Goal: Task Accomplishment & Management: Complete application form

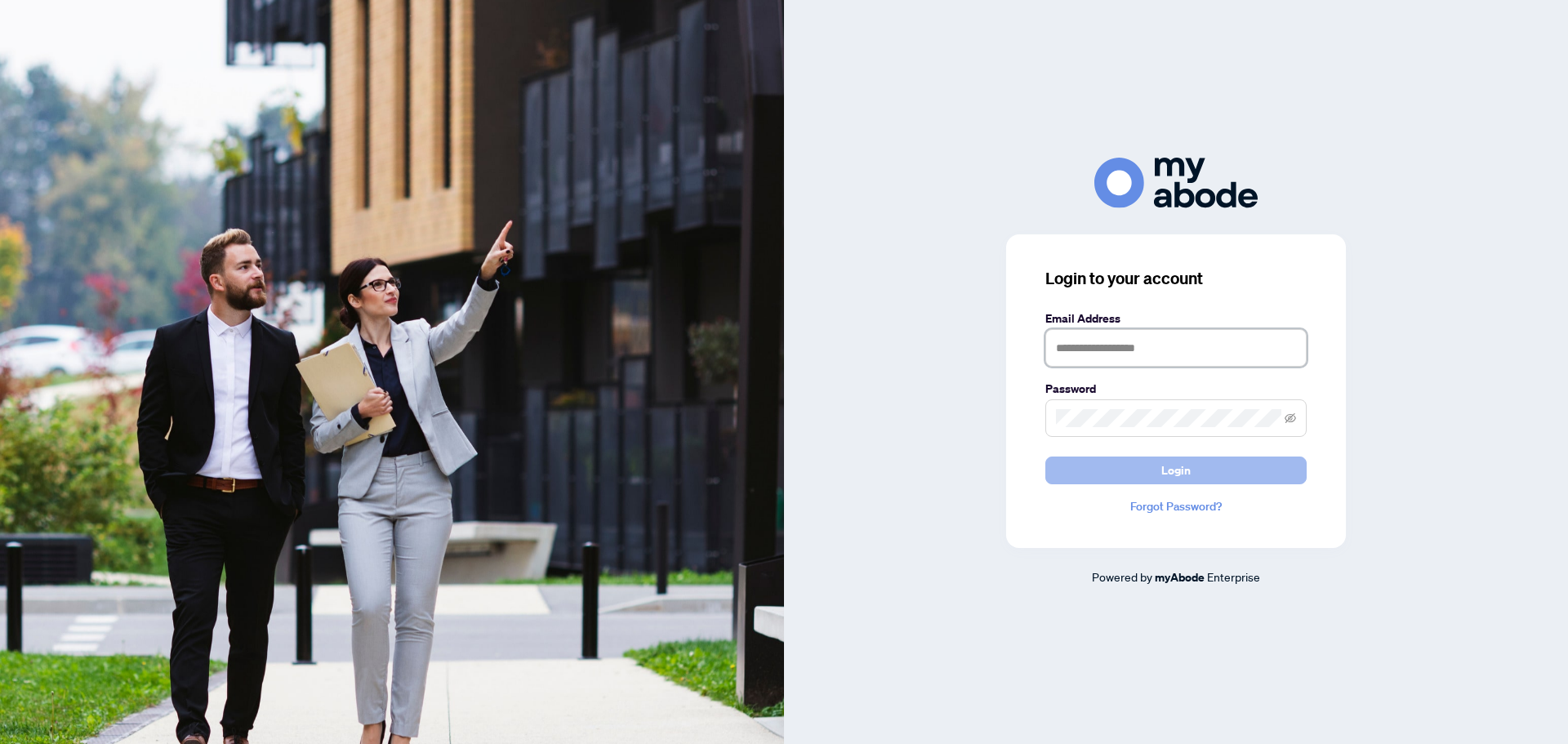
type input "**********"
click at [1185, 477] on span "Login" at bounding box center [1176, 471] width 30 height 26
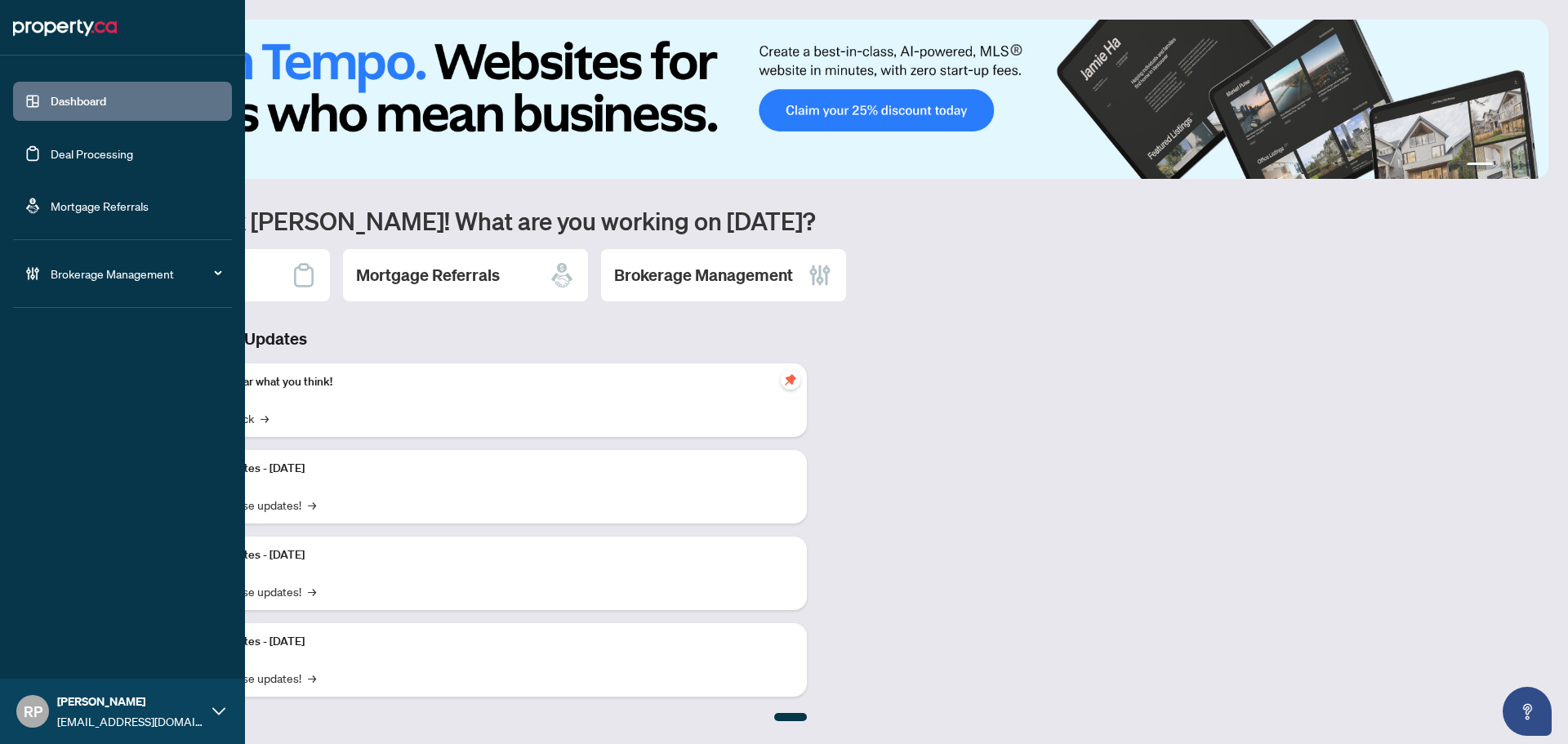
click at [102, 157] on link "Deal Processing" at bounding box center [92, 153] width 82 height 15
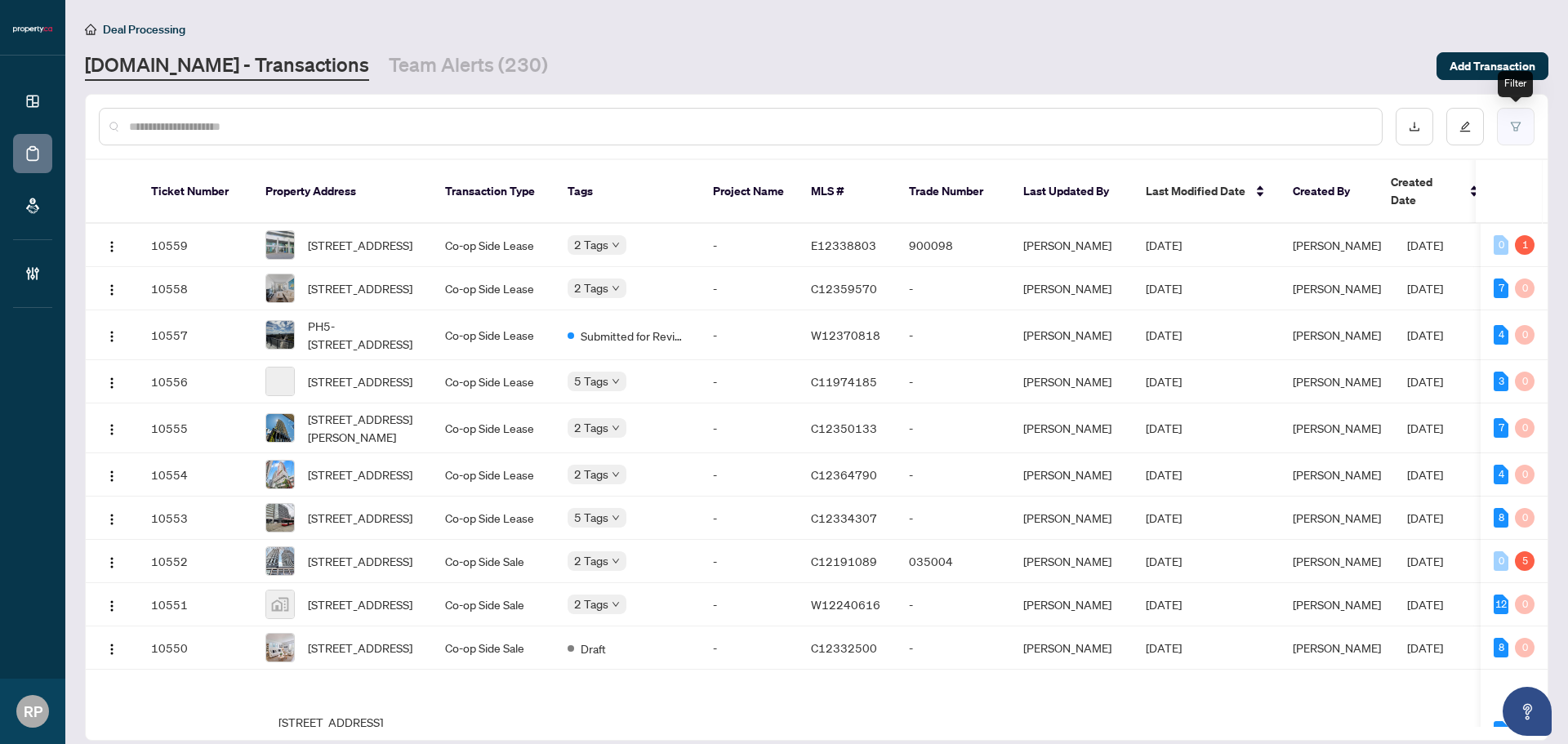
click at [1501, 131] on button "button" at bounding box center [1515, 126] width 38 height 38
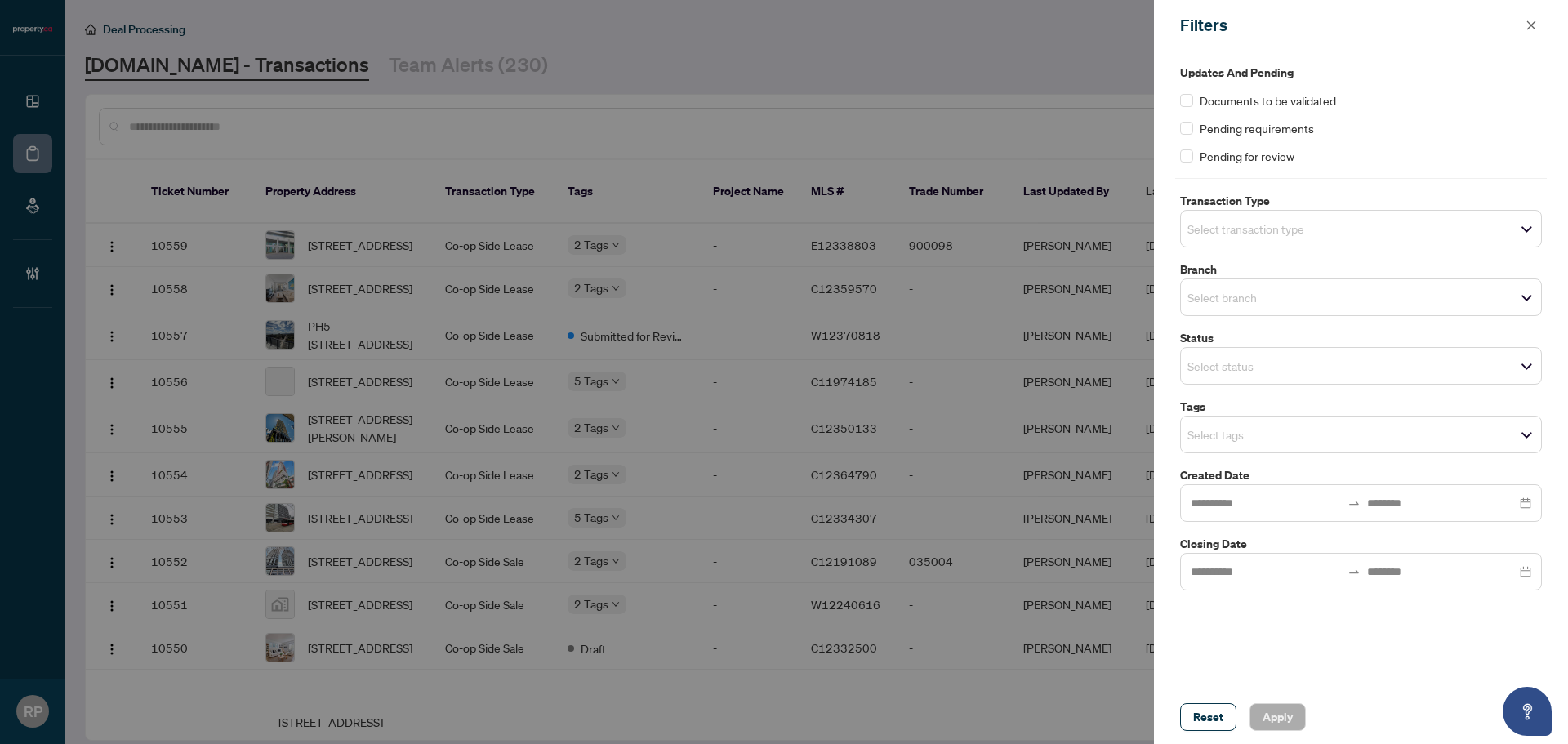
click at [1345, 235] on span "Select transaction type" at bounding box center [1360, 229] width 360 height 23
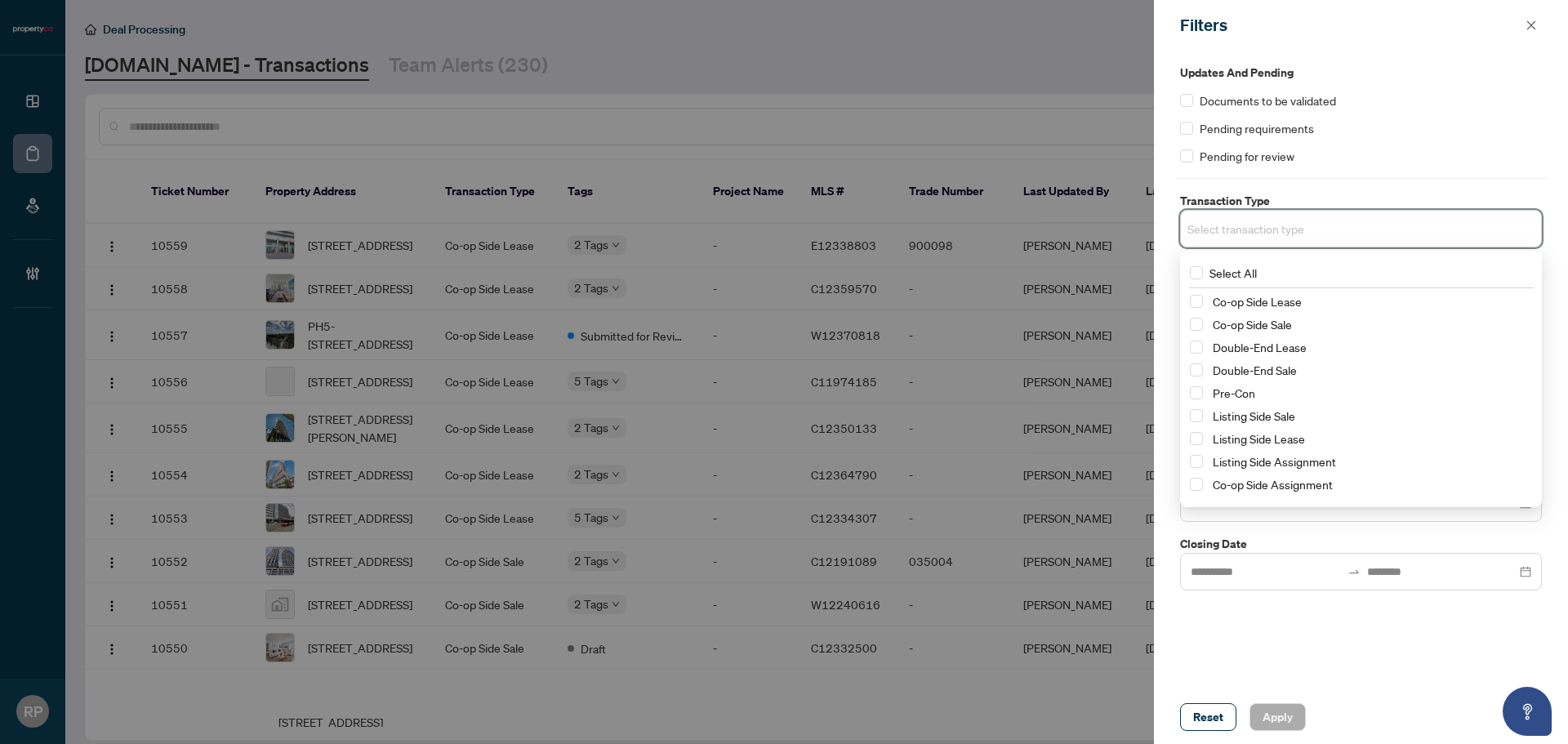
scroll to position [19, 0]
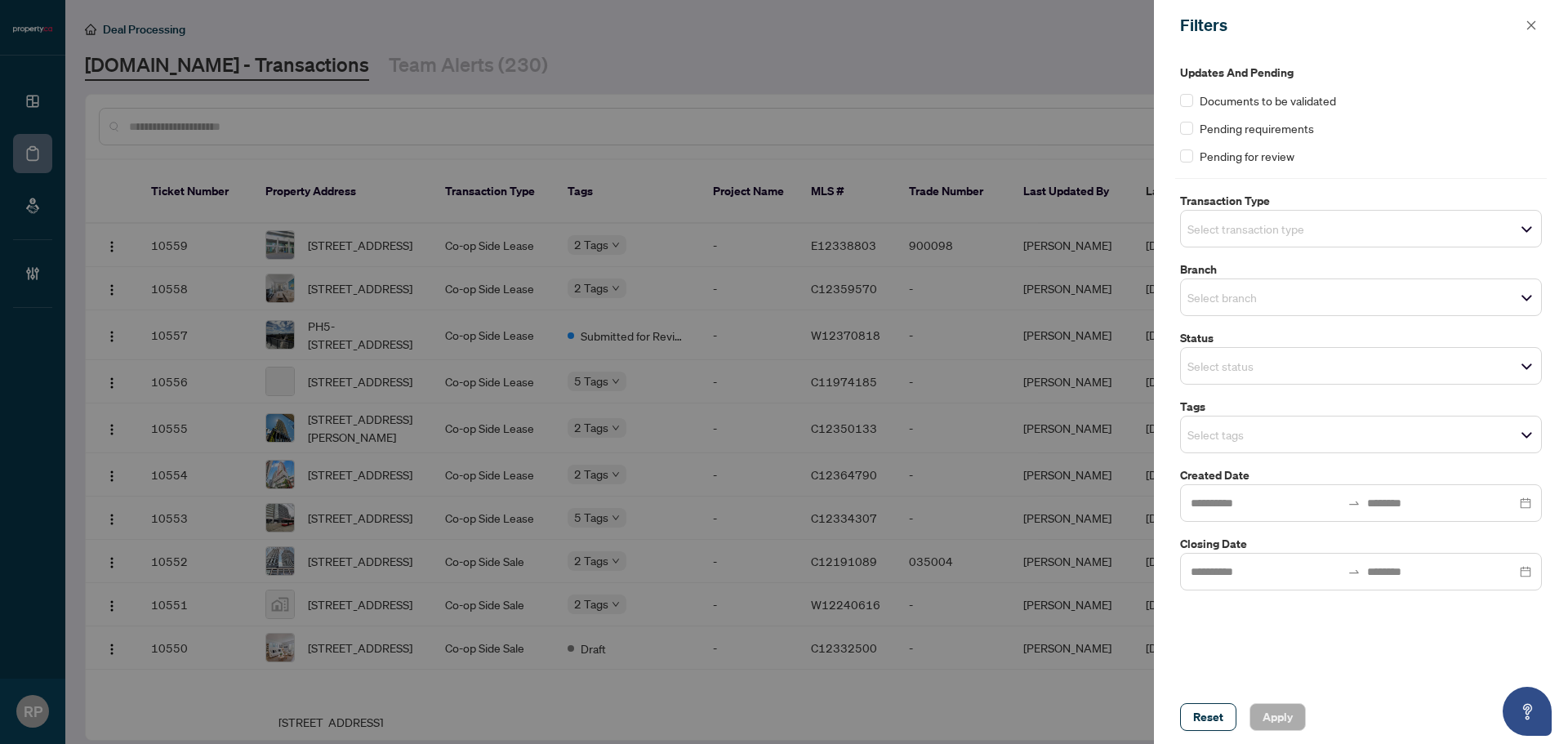
click at [1330, 241] on div "Select transaction type" at bounding box center [1360, 229] width 362 height 38
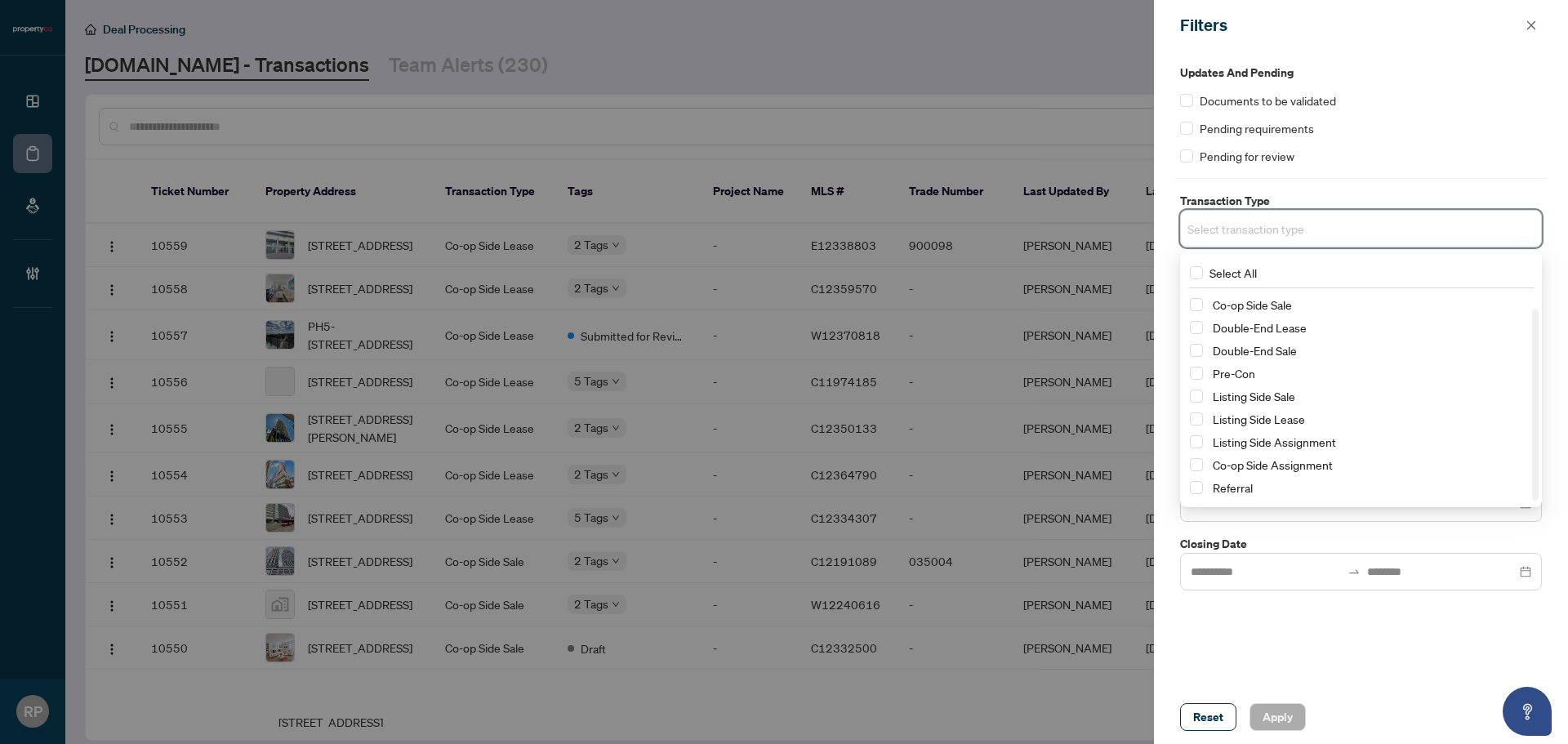
scroll to position [0, 0]
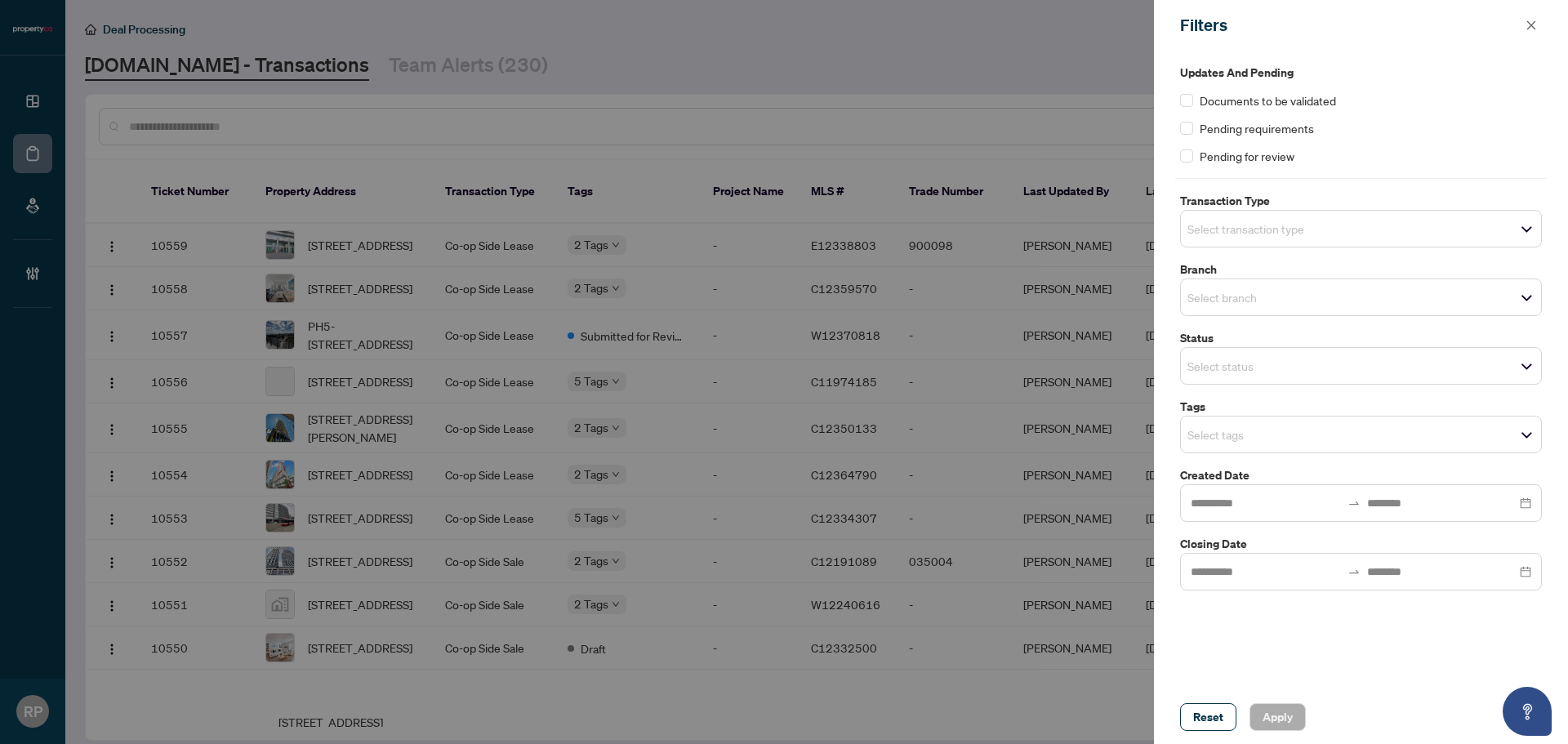
click at [1252, 289] on input "search" at bounding box center [1244, 297] width 115 height 19
click at [1353, 161] on div "Pending for review" at bounding box center [1360, 156] width 362 height 18
click at [1305, 245] on div "Select transaction type" at bounding box center [1360, 229] width 362 height 38
click at [1203, 286] on span "Select branch" at bounding box center [1360, 297] width 360 height 23
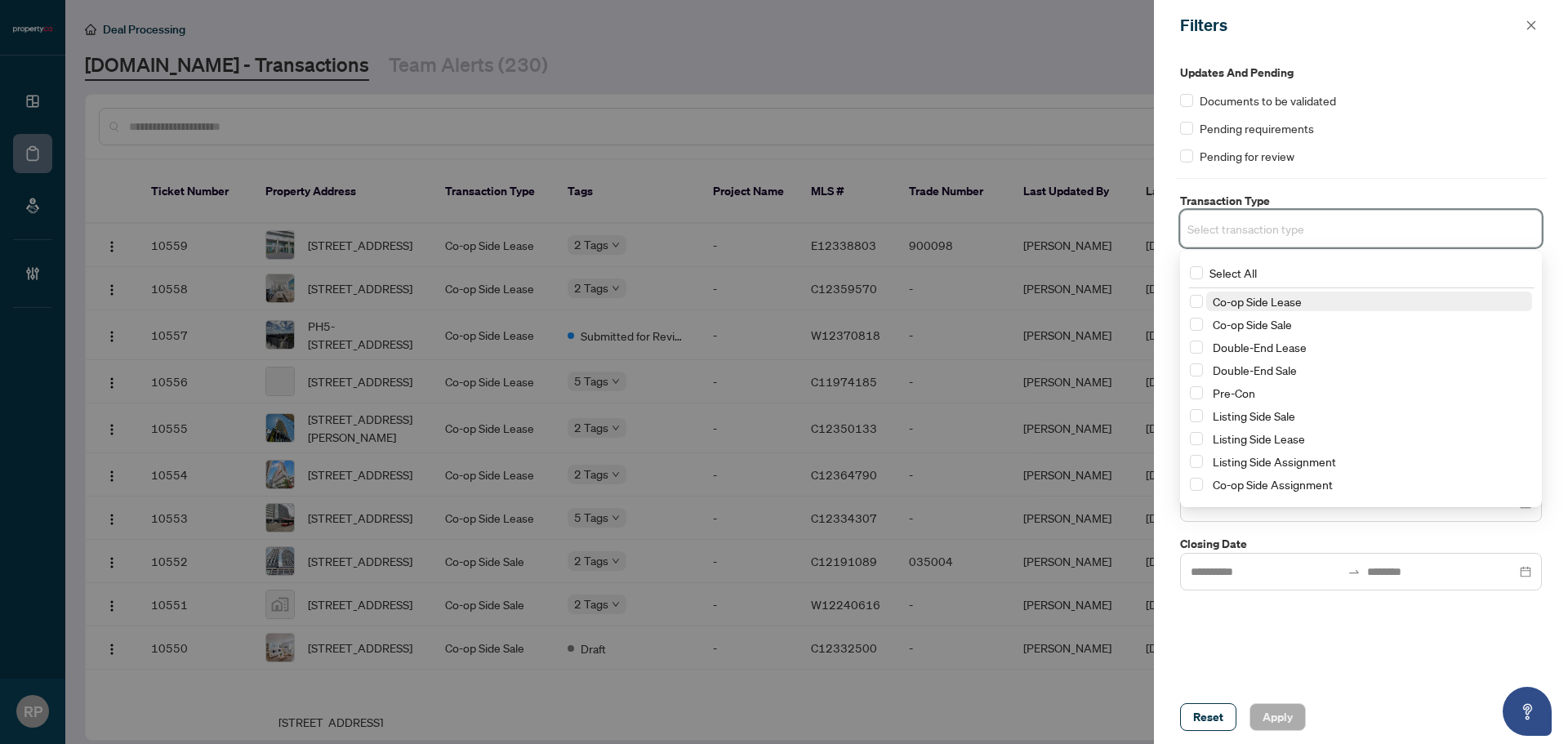
click at [1282, 235] on input "search" at bounding box center [1244, 229] width 115 height 19
click at [1286, 347] on span "Double-End Lease" at bounding box center [1259, 347] width 94 height 15
click at [1264, 701] on div "Reset Apply" at bounding box center [1360, 718] width 414 height 54
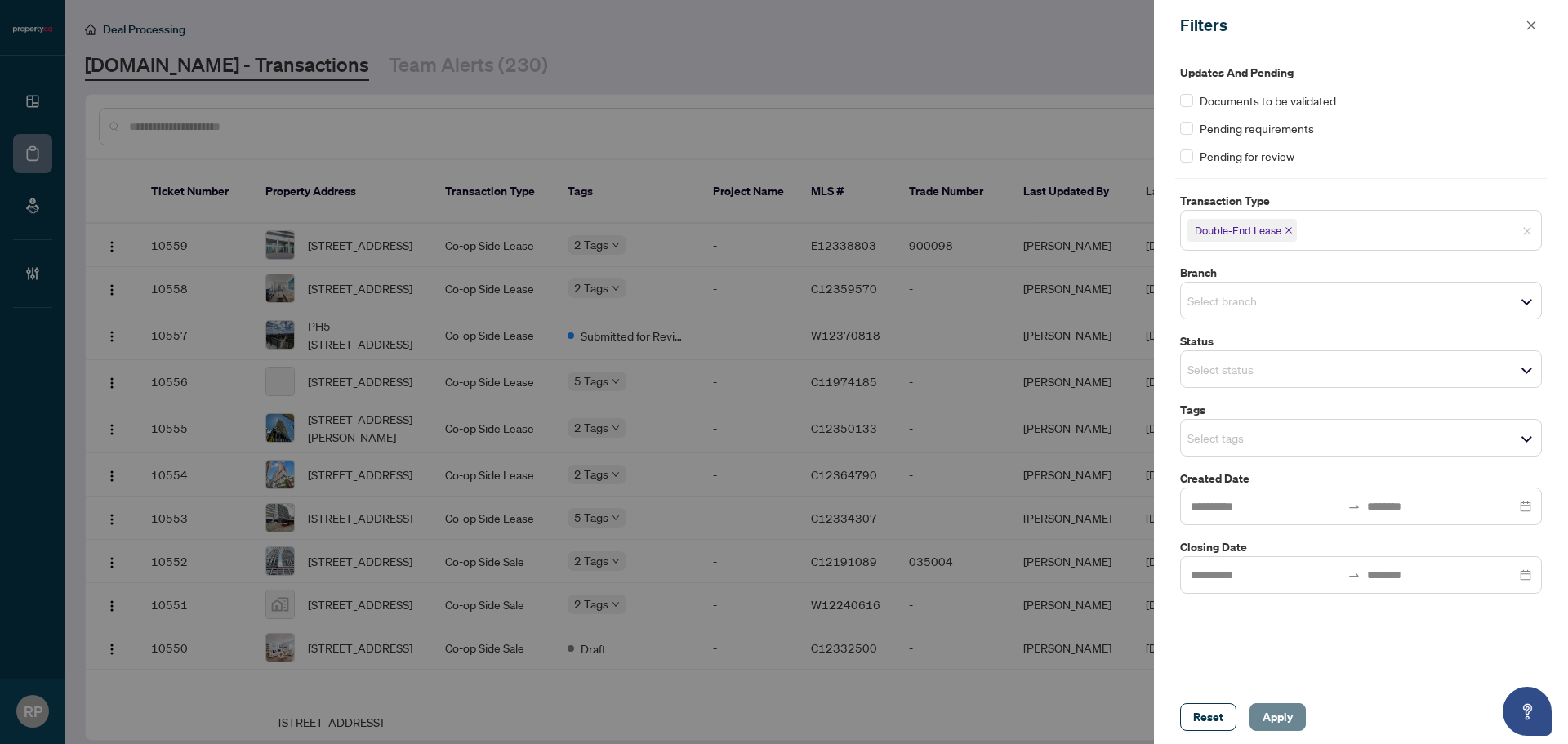
click at [1265, 712] on span "Apply" at bounding box center [1277, 718] width 30 height 26
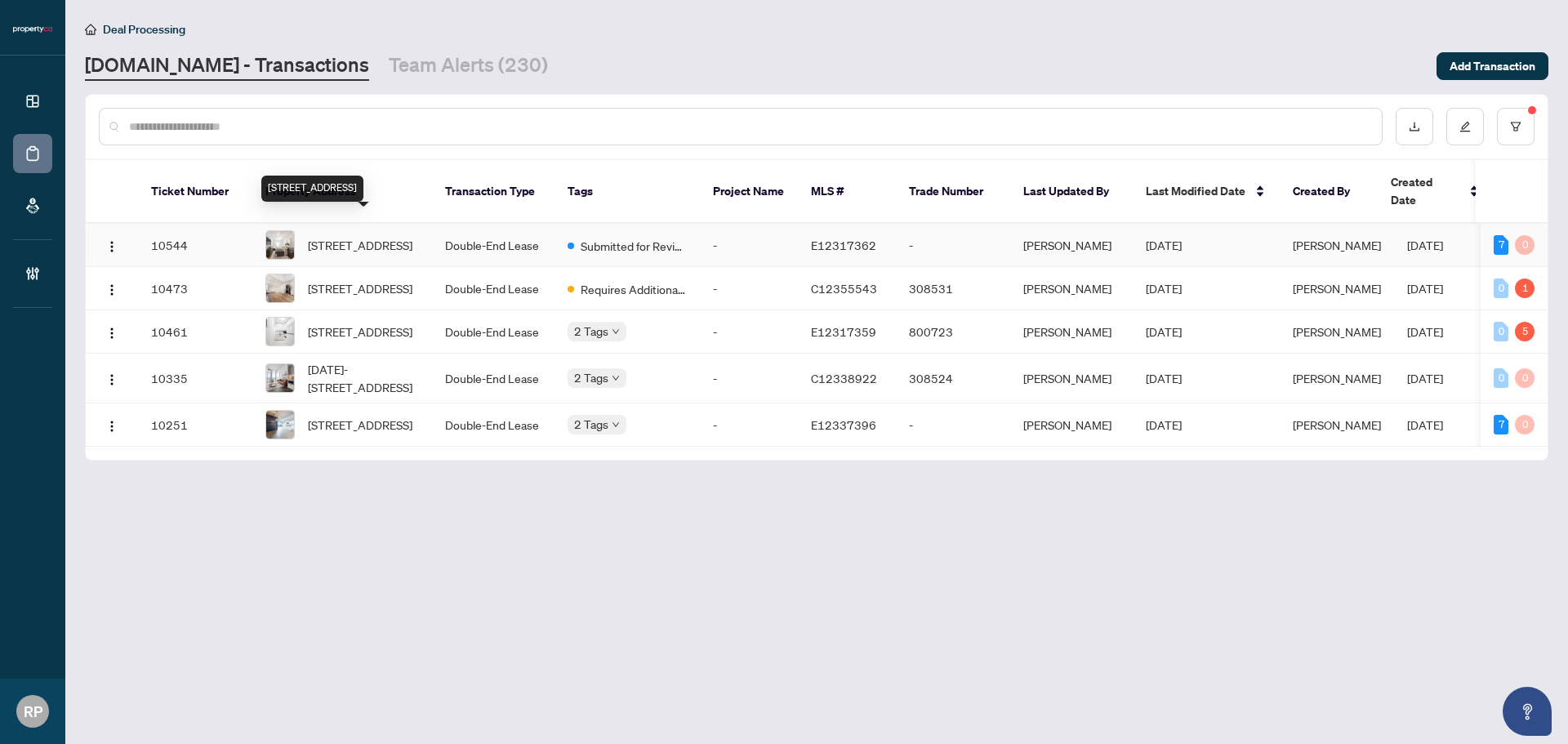
click at [399, 236] on span "8-849 Broadview Ave, Toronto, Ontario M4K 2P9, Canada" at bounding box center [359, 244] width 104 height 18
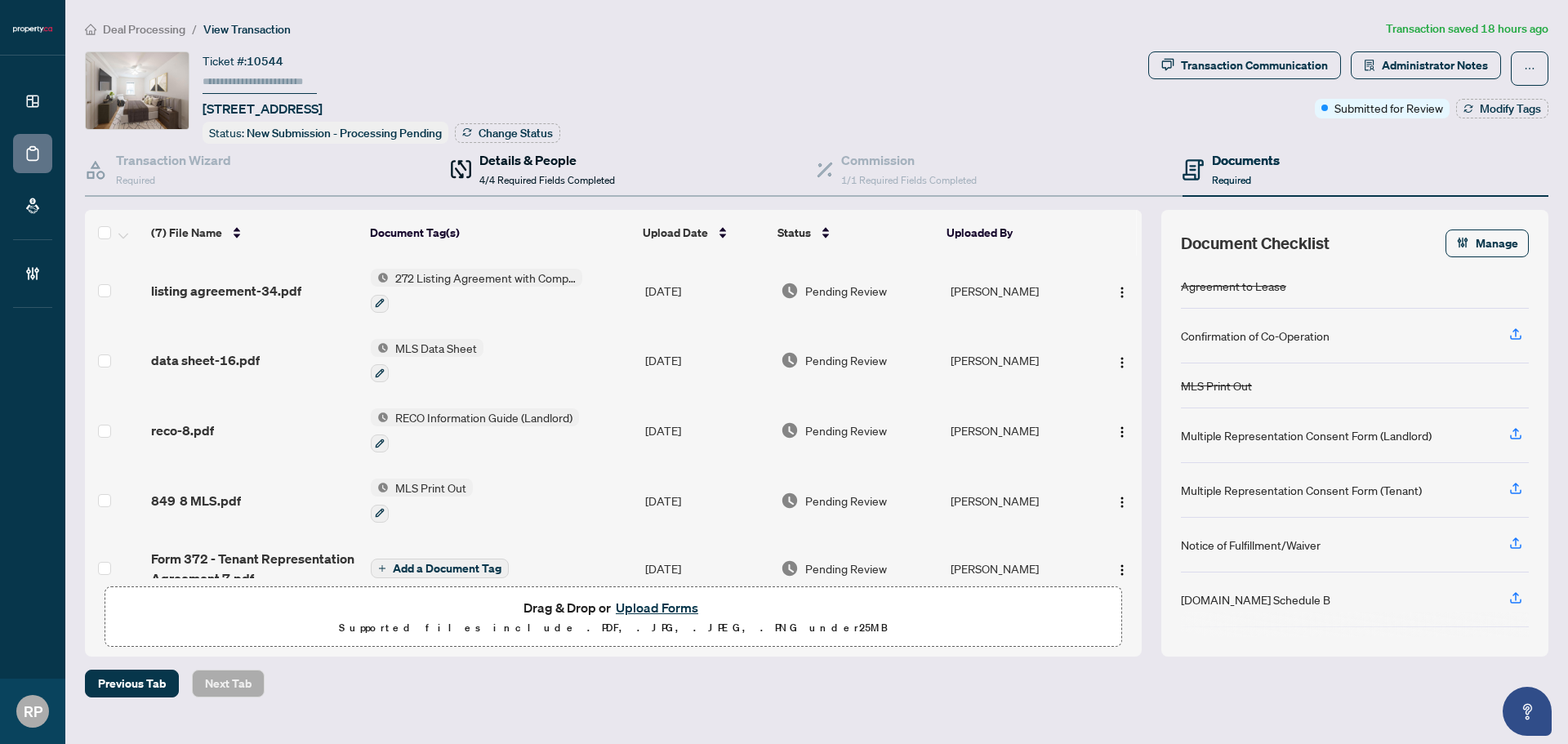
click at [579, 174] on span "4/4 Required Fields Completed" at bounding box center [547, 181] width 136 height 12
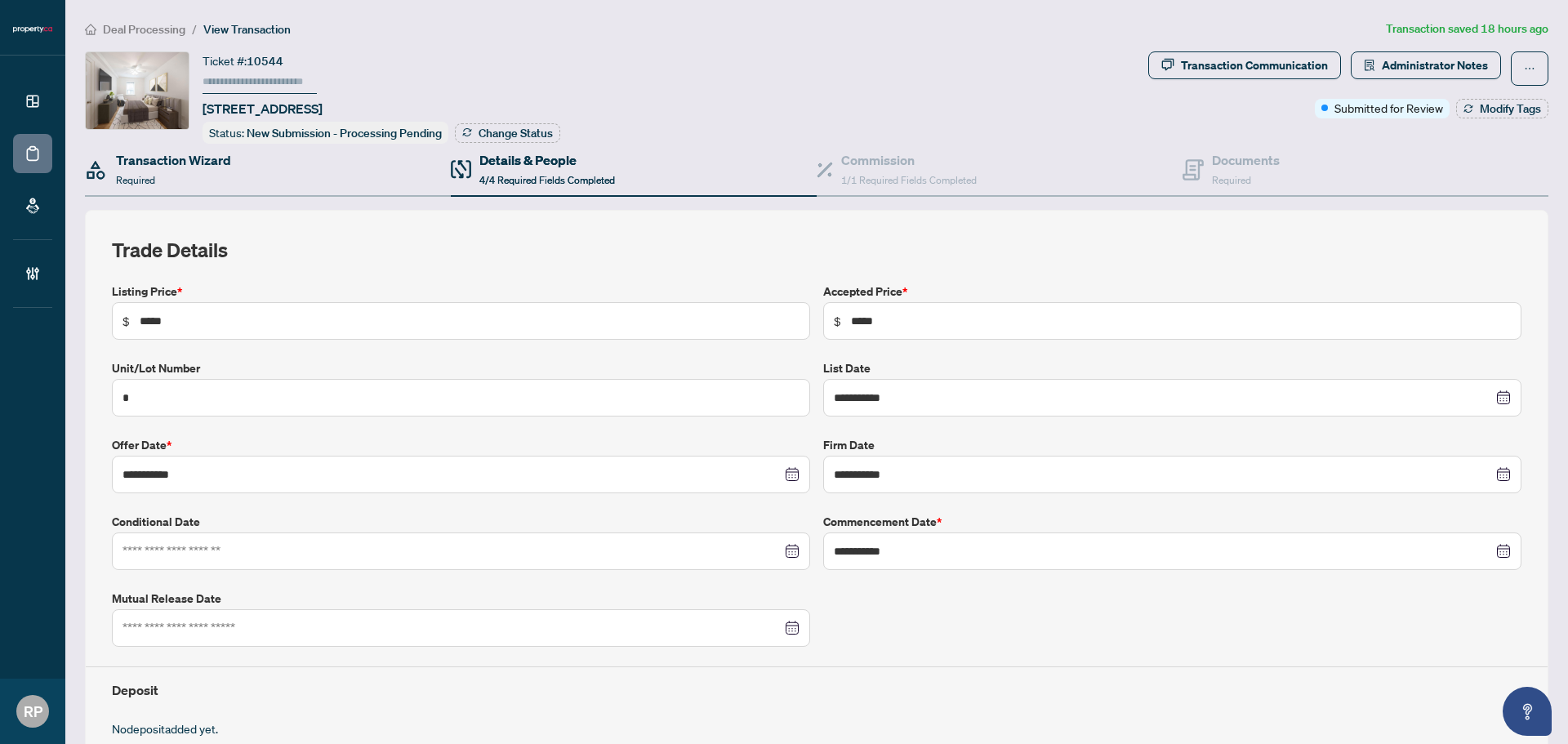
click at [258, 174] on div "Transaction Wizard Required" at bounding box center [268, 170] width 366 height 53
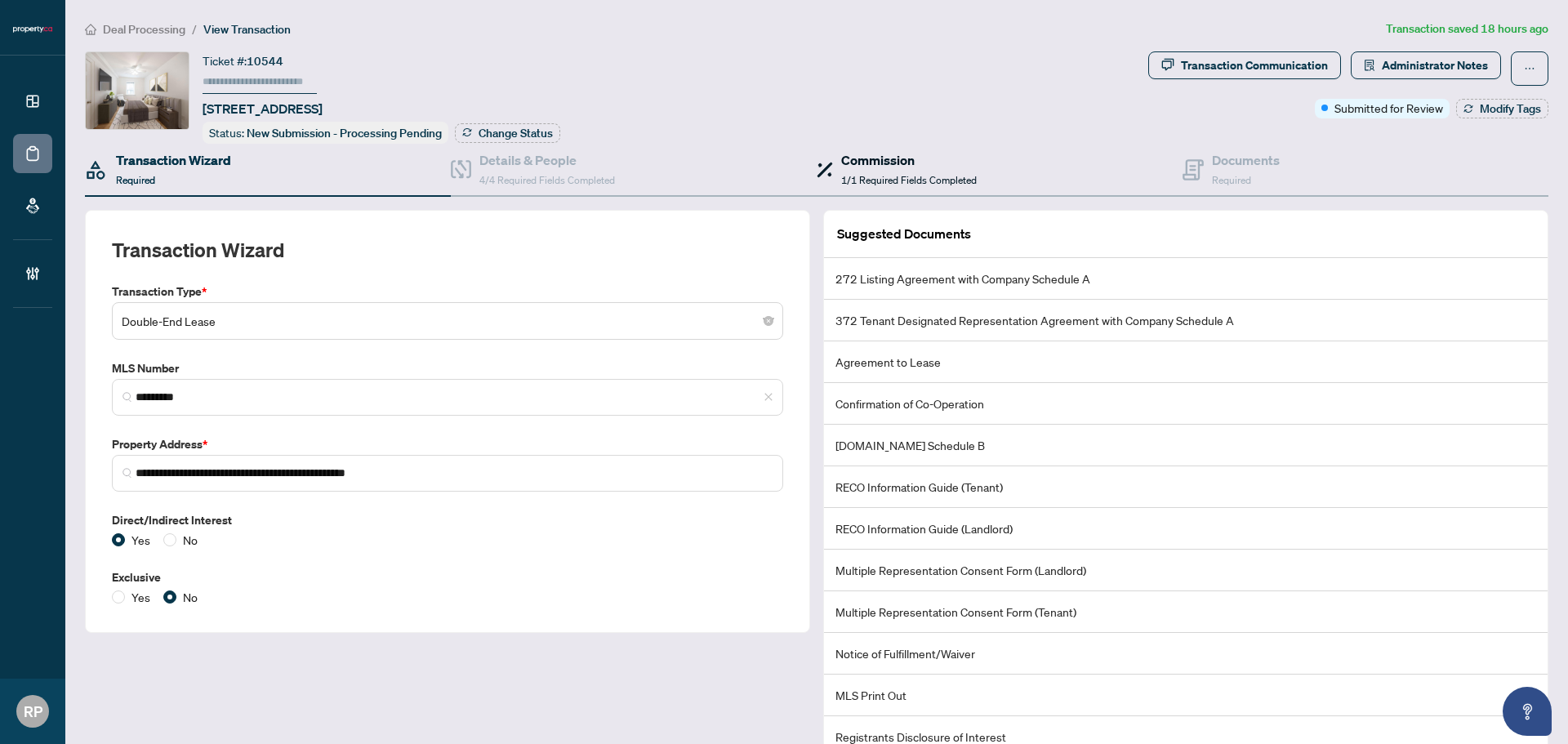
click at [930, 159] on h4 "Commission" at bounding box center [908, 160] width 136 height 19
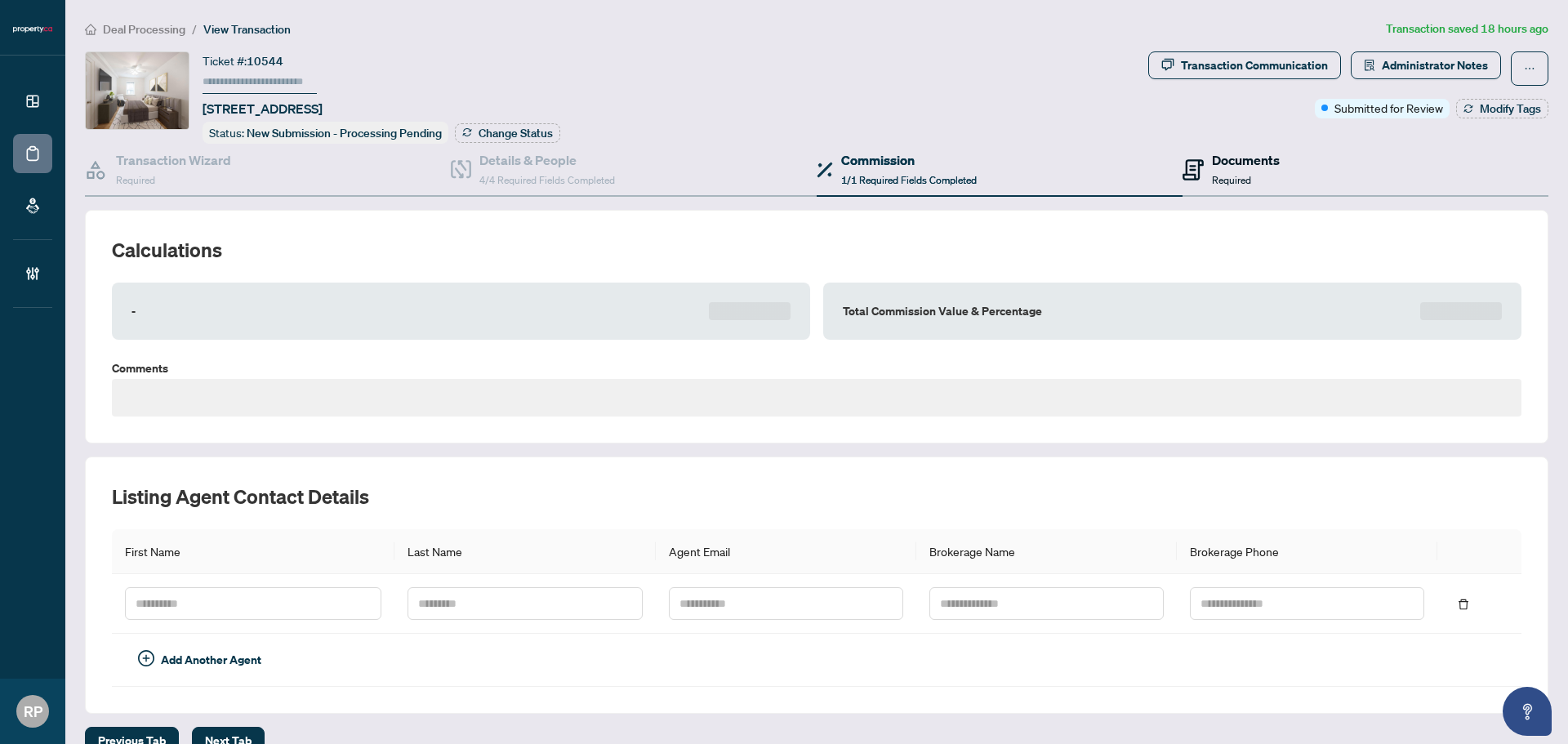
click at [1197, 172] on div "Documents Required" at bounding box center [1231, 170] width 97 height 39
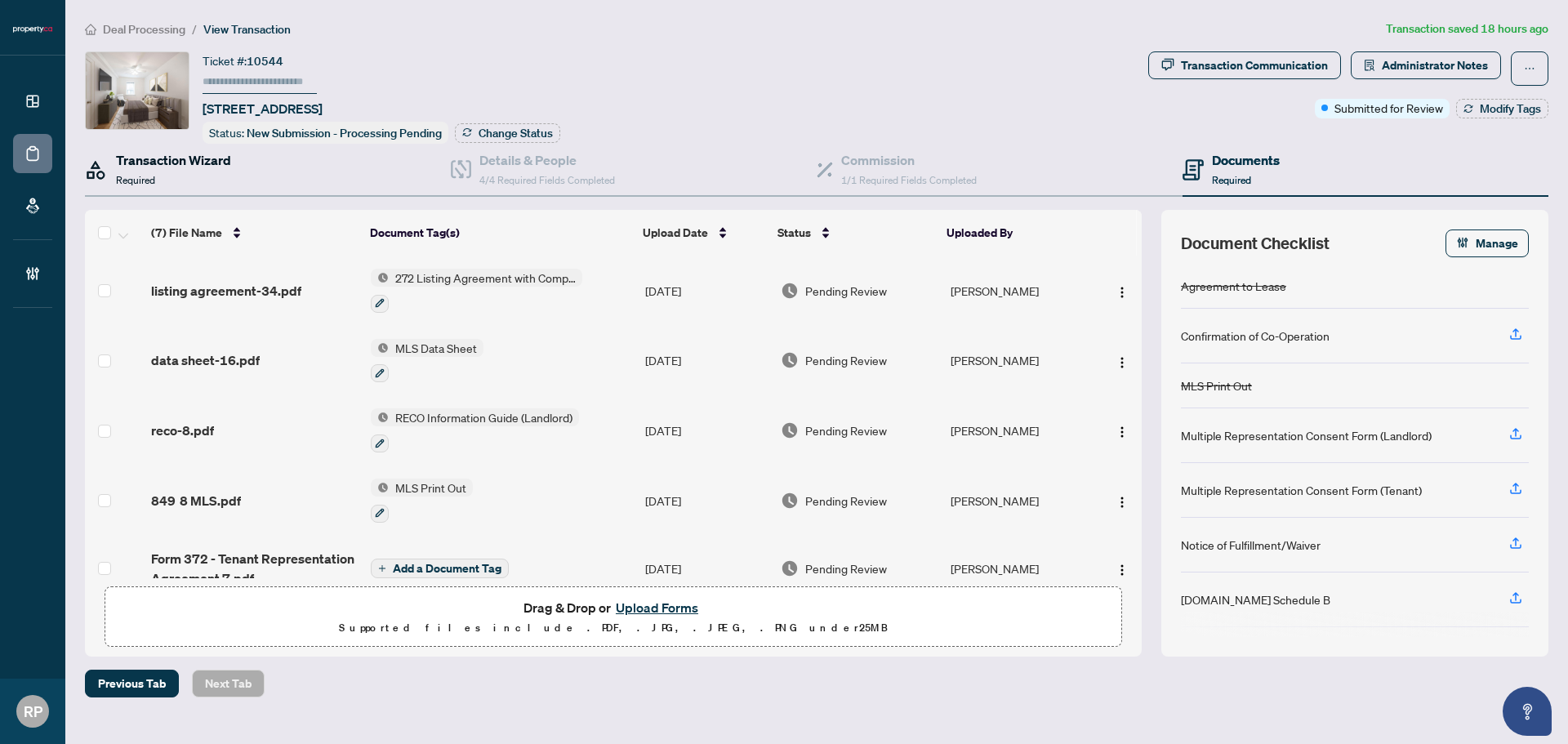
click at [162, 182] on div "Transaction Wizard Required" at bounding box center [173, 170] width 115 height 39
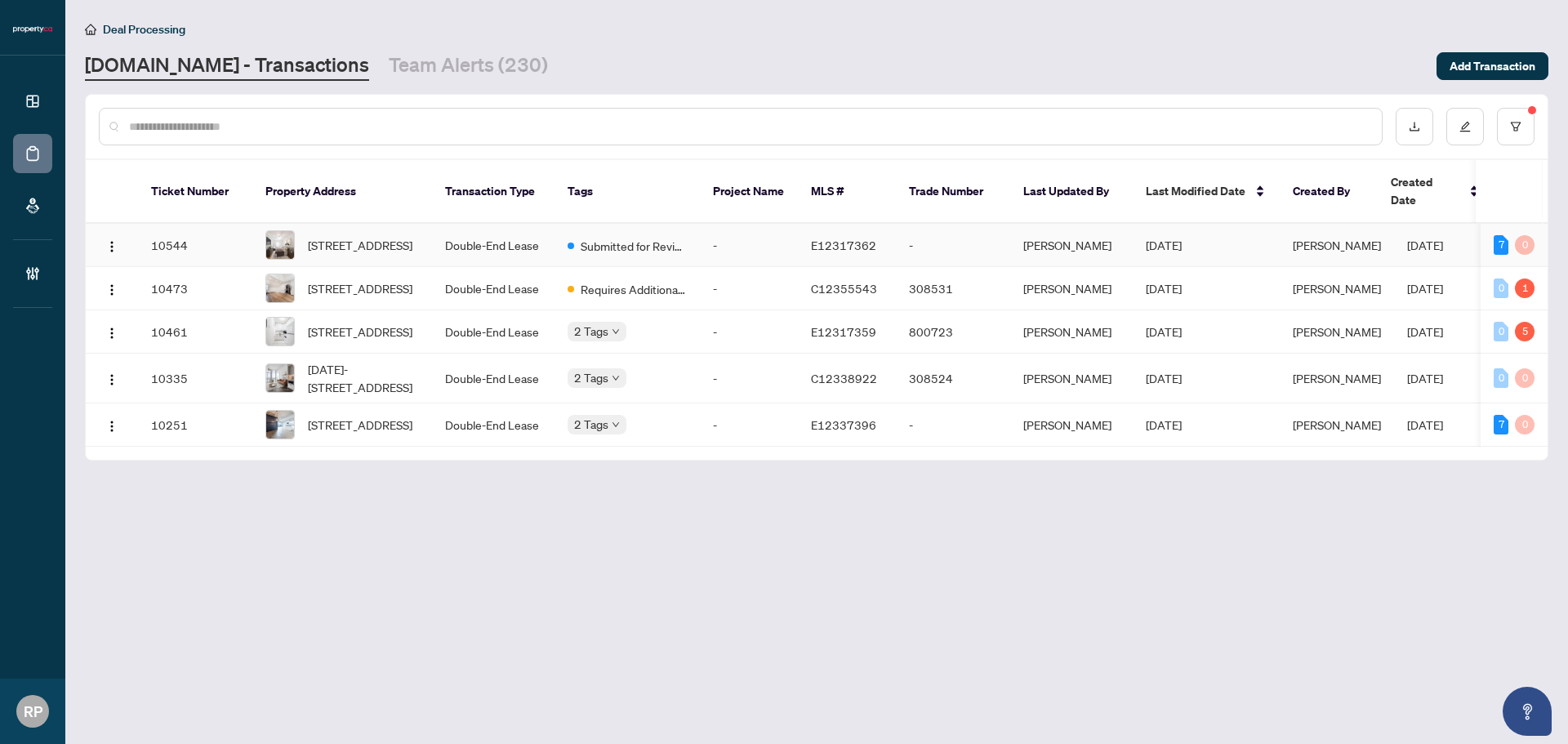
click at [469, 240] on td "Double-End Lease" at bounding box center [493, 244] width 123 height 43
click at [402, 236] on span "8-849 Broadview Ave, Toronto, Ontario M4K 2P9, Canada" at bounding box center [359, 244] width 104 height 18
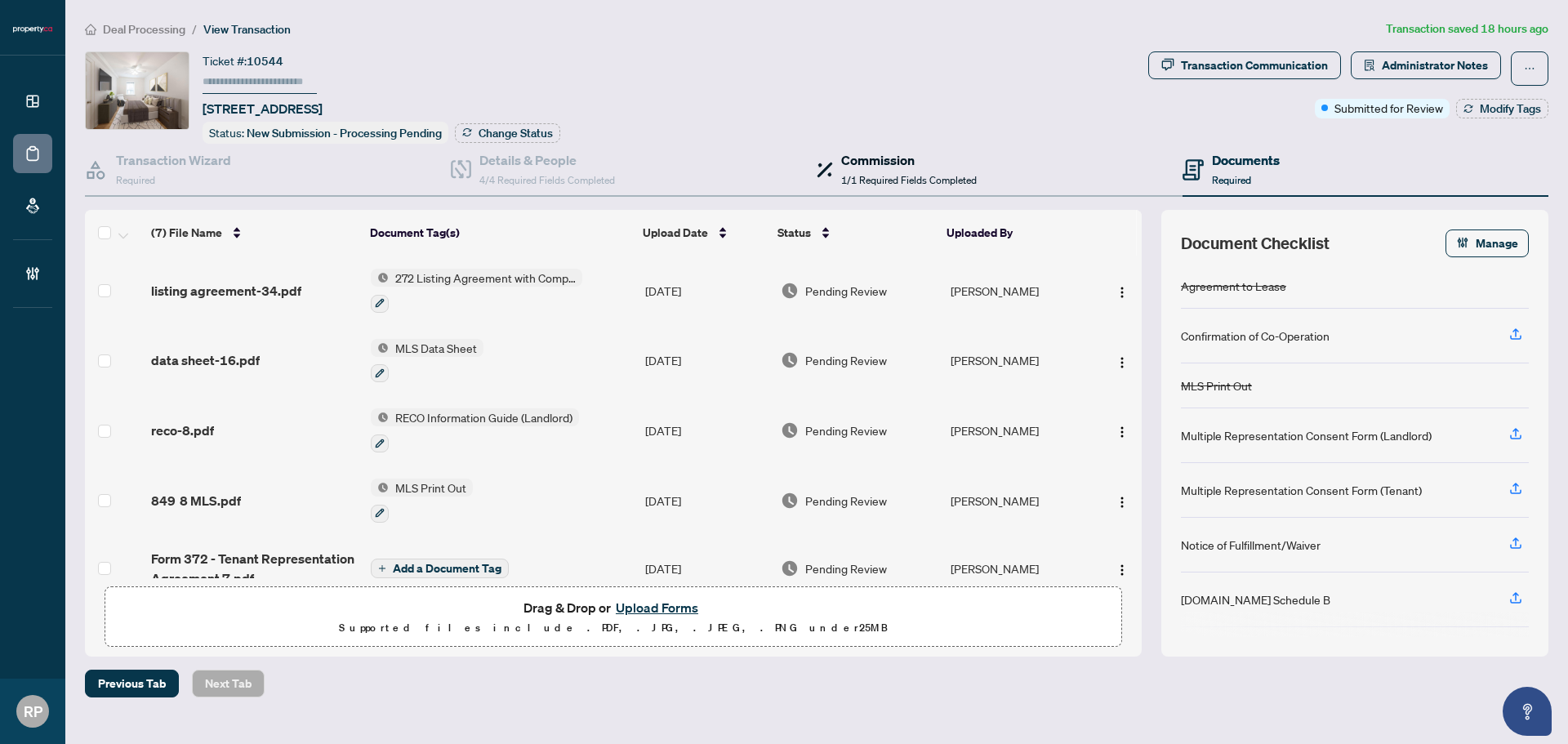
click at [886, 187] on div "Commission 1/1 Required Fields Completed" at bounding box center [908, 170] width 136 height 39
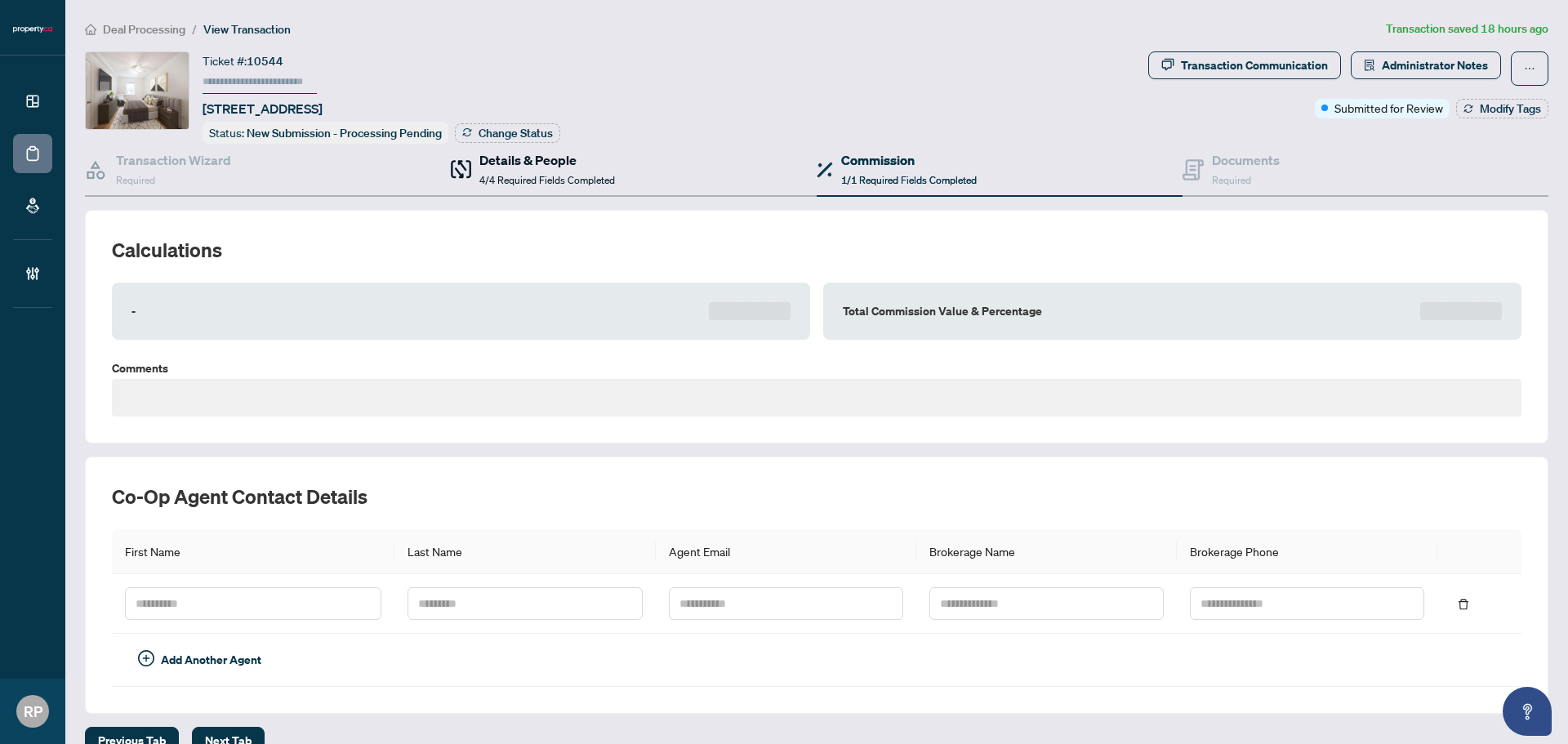
click at [547, 176] on span "4/4 Required Fields Completed" at bounding box center [547, 181] width 136 height 12
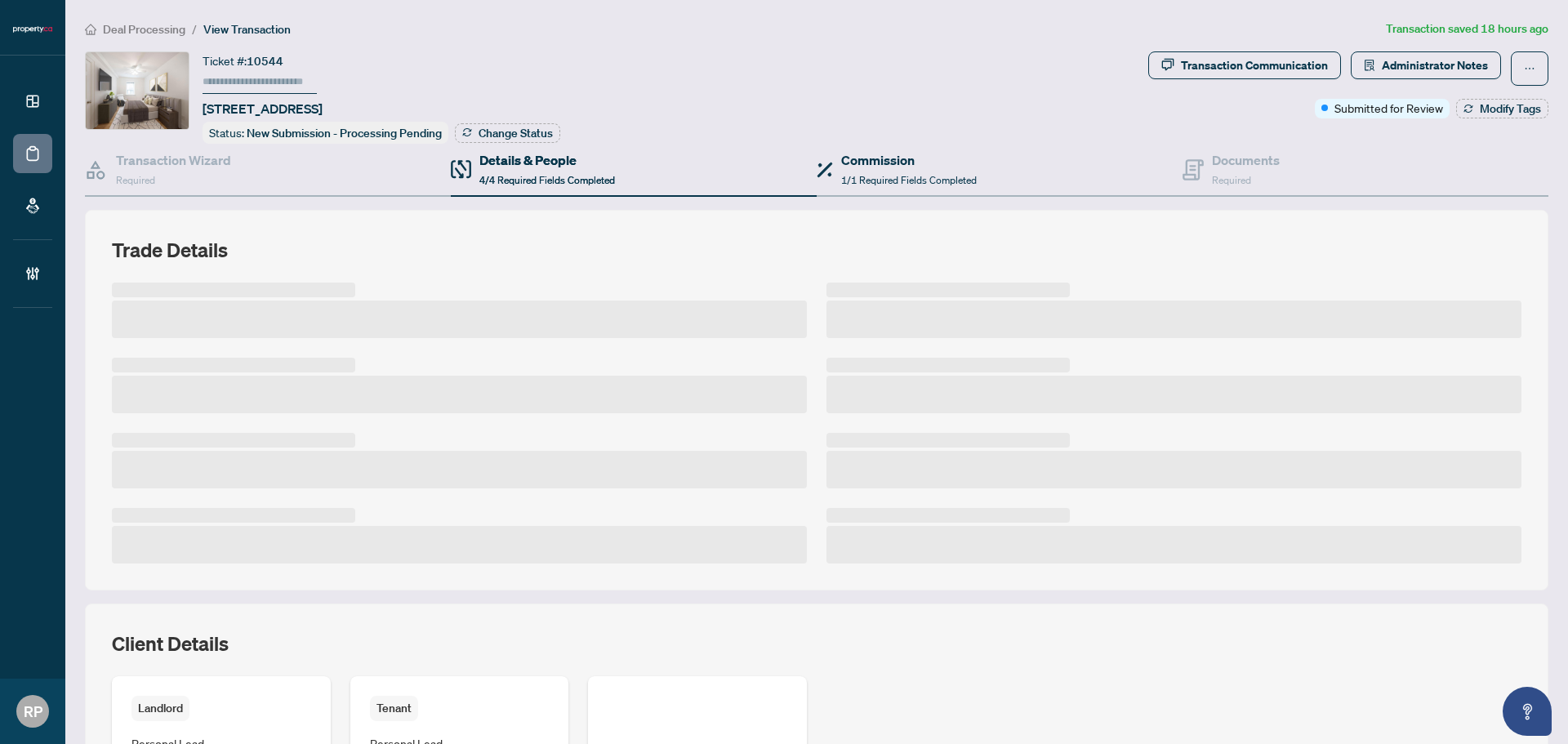
click at [987, 168] on div "Commission 1/1 Required Fields Completed" at bounding box center [999, 170] width 366 height 53
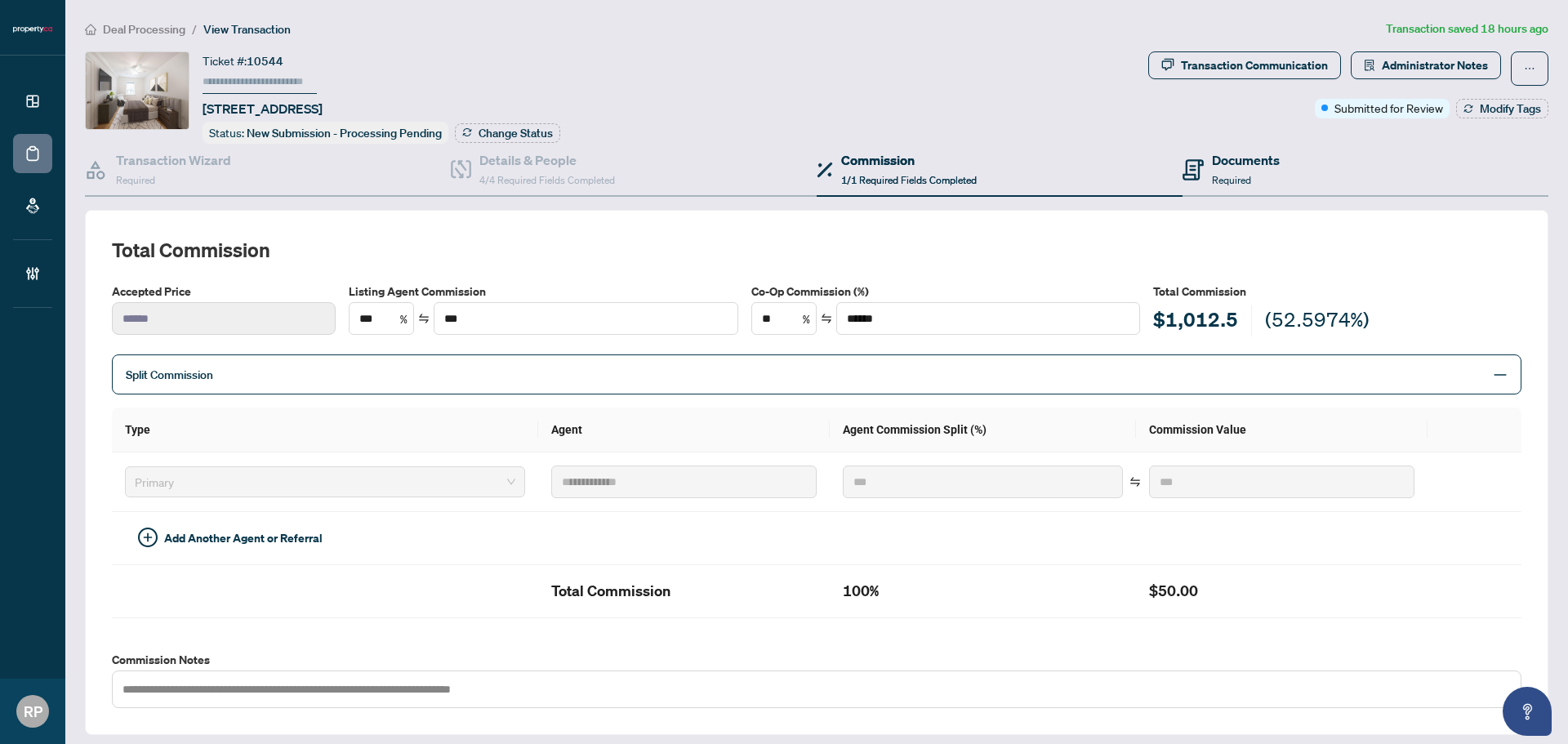
click at [1332, 180] on div "Documents Required" at bounding box center [1366, 170] width 366 height 53
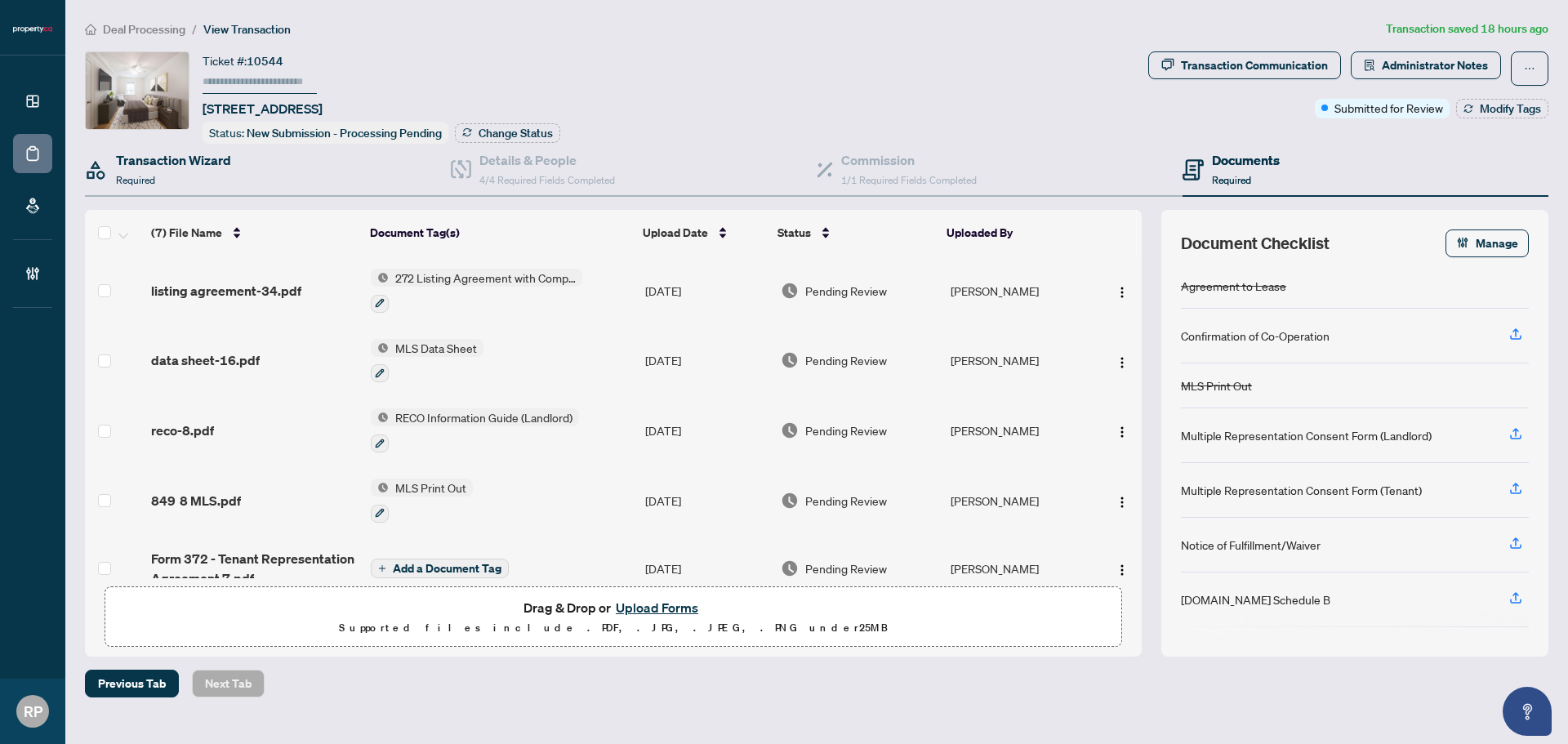
click at [243, 162] on div "Transaction Wizard Required" at bounding box center [268, 170] width 366 height 53
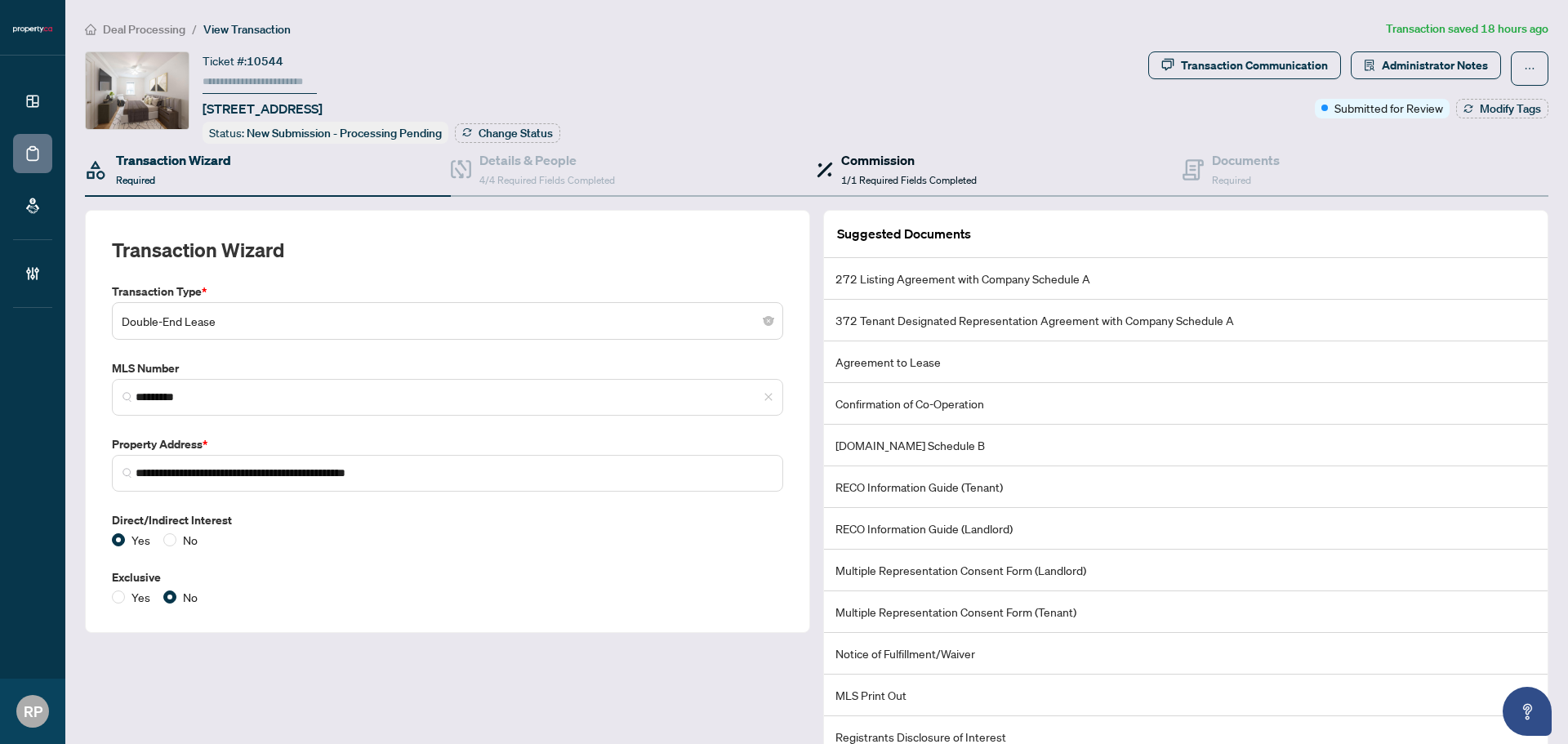
click at [899, 163] on h4 "Commission" at bounding box center [908, 160] width 136 height 19
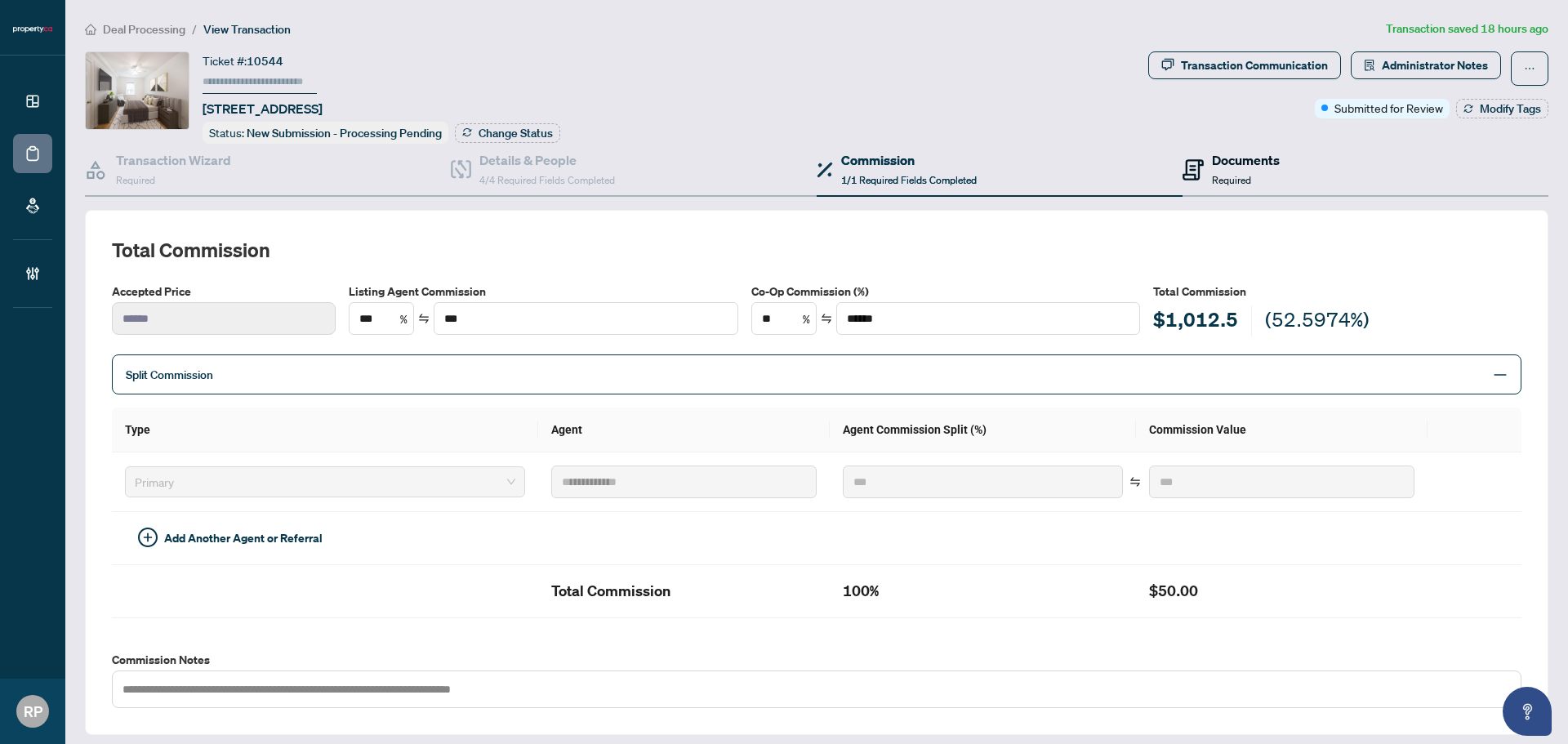
click at [1264, 178] on div "Documents Required" at bounding box center [1245, 170] width 67 height 39
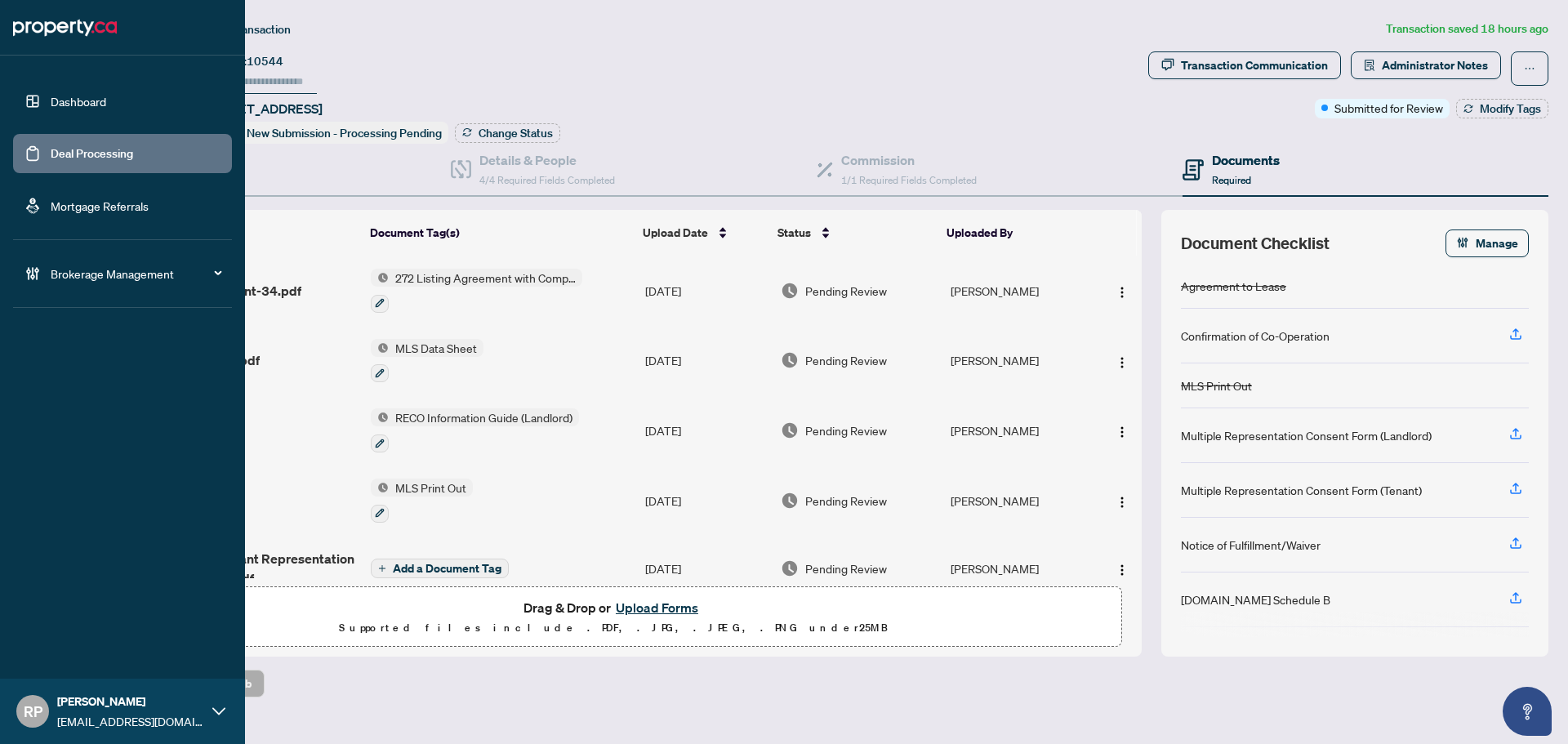
click at [74, 160] on link "Deal Processing" at bounding box center [92, 153] width 82 height 15
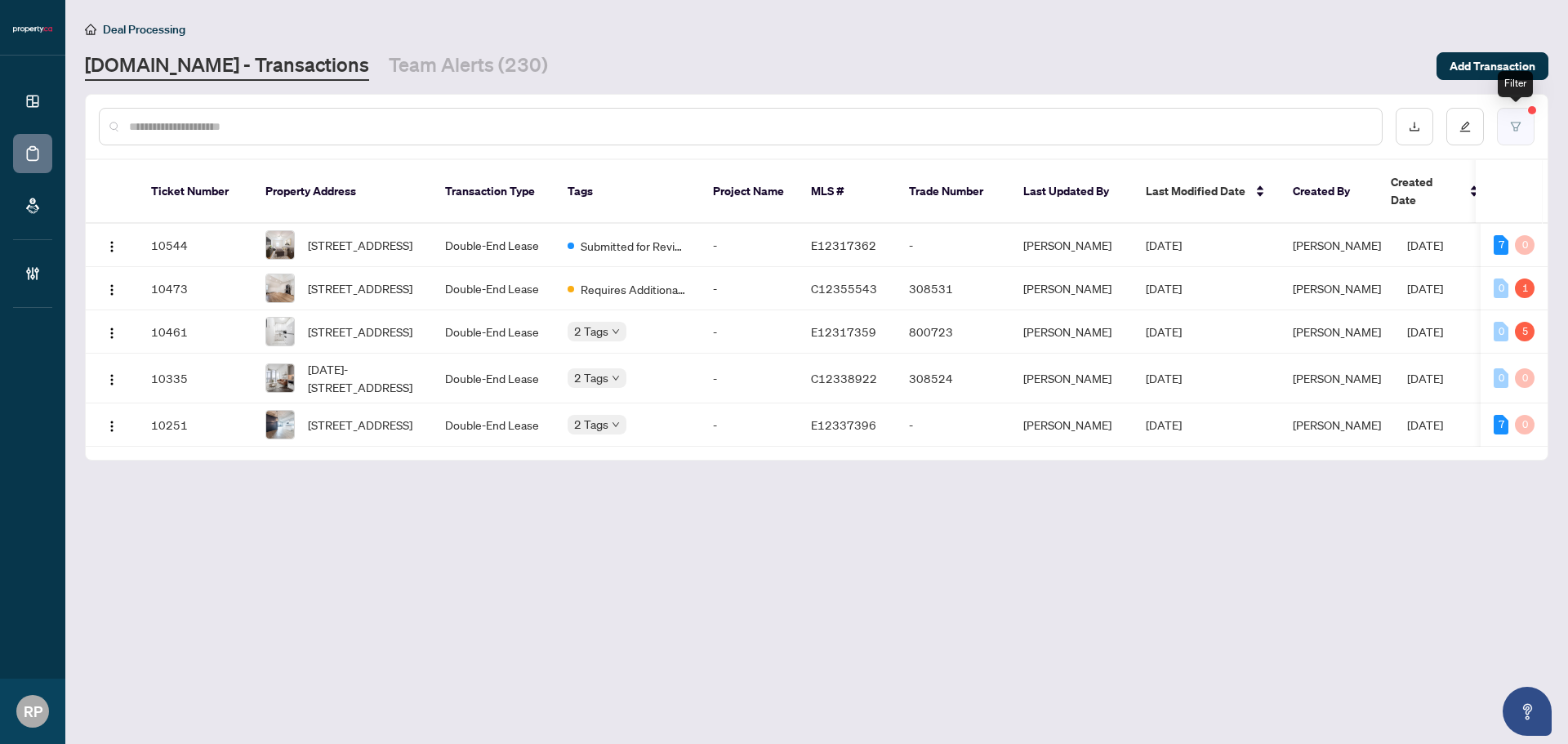
click at [1515, 127] on icon "filter" at bounding box center [1515, 126] width 10 height 9
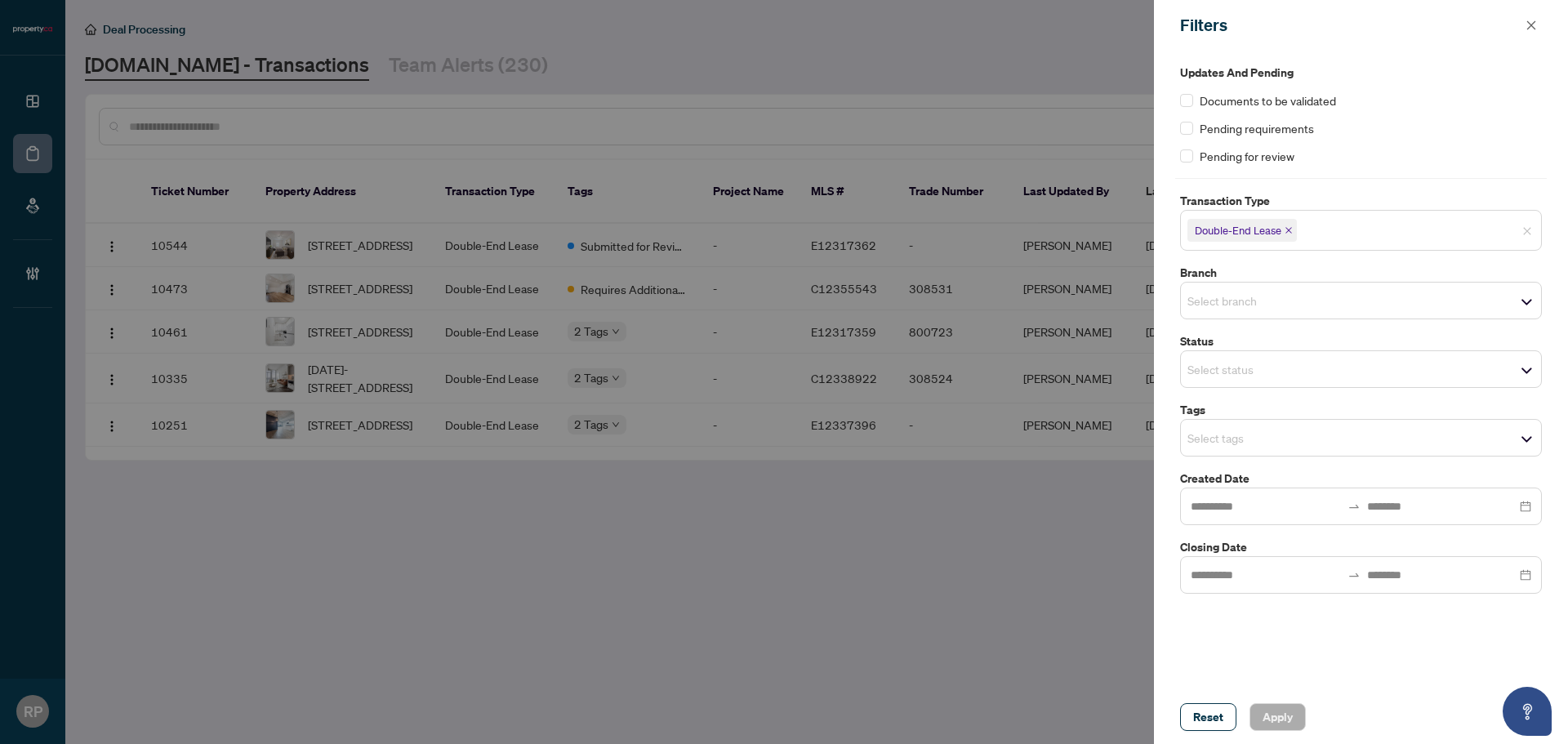
click at [1292, 229] on icon "close" at bounding box center [1288, 230] width 8 height 8
click at [1342, 229] on span "Select transaction type" at bounding box center [1360, 229] width 360 height 23
click at [1373, 302] on span "Select branch" at bounding box center [1360, 297] width 360 height 23
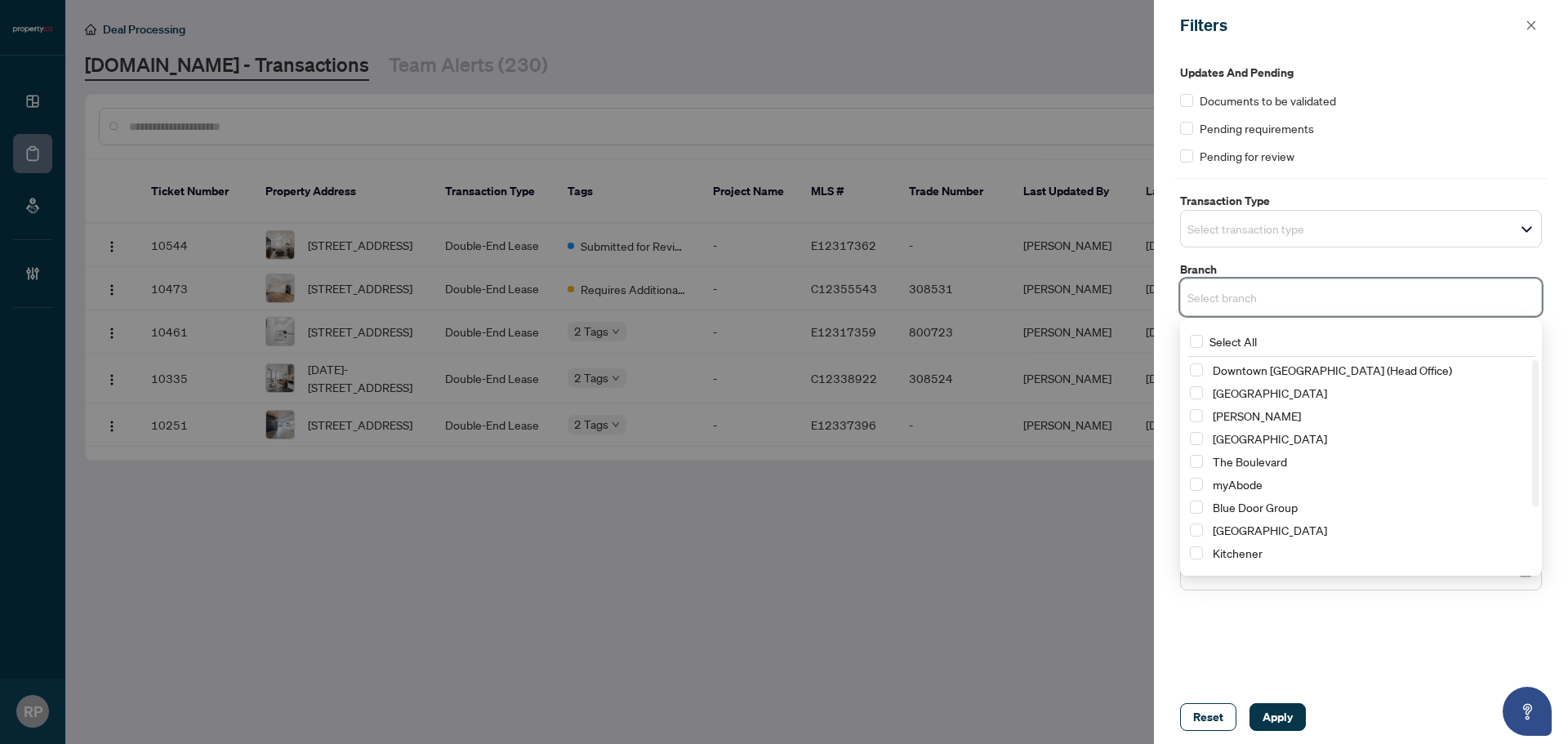
click at [1296, 233] on input "search" at bounding box center [1244, 229] width 115 height 19
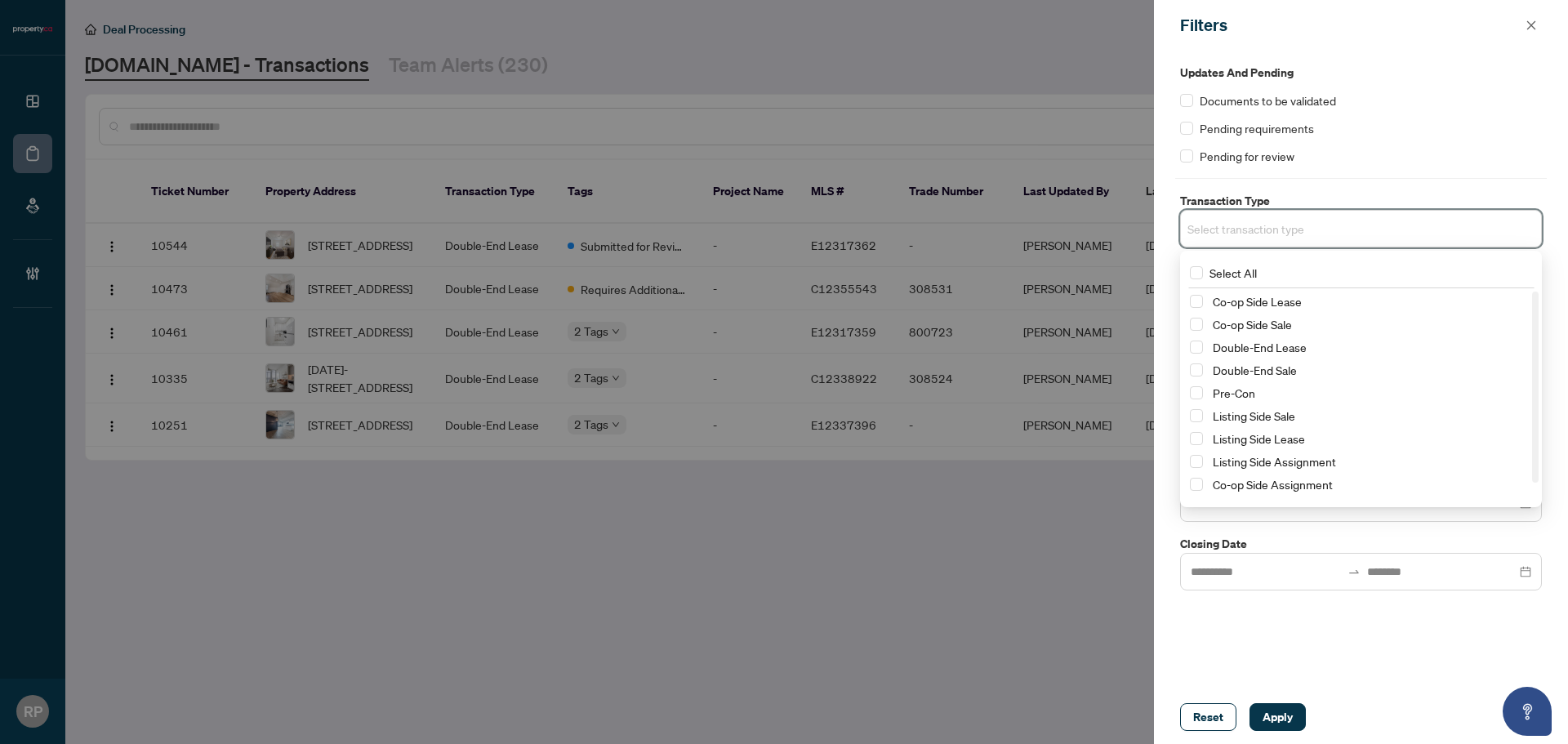
drag, startPoint x: 1361, startPoint y: 368, endPoint x: 1187, endPoint y: 342, distance: 175.9
click at [1187, 342] on div "Co-op Side Lease Co-op Side Sale Double-End Lease Double-End Sale Pre-Con Listi…" at bounding box center [1361, 406] width 356 height 229
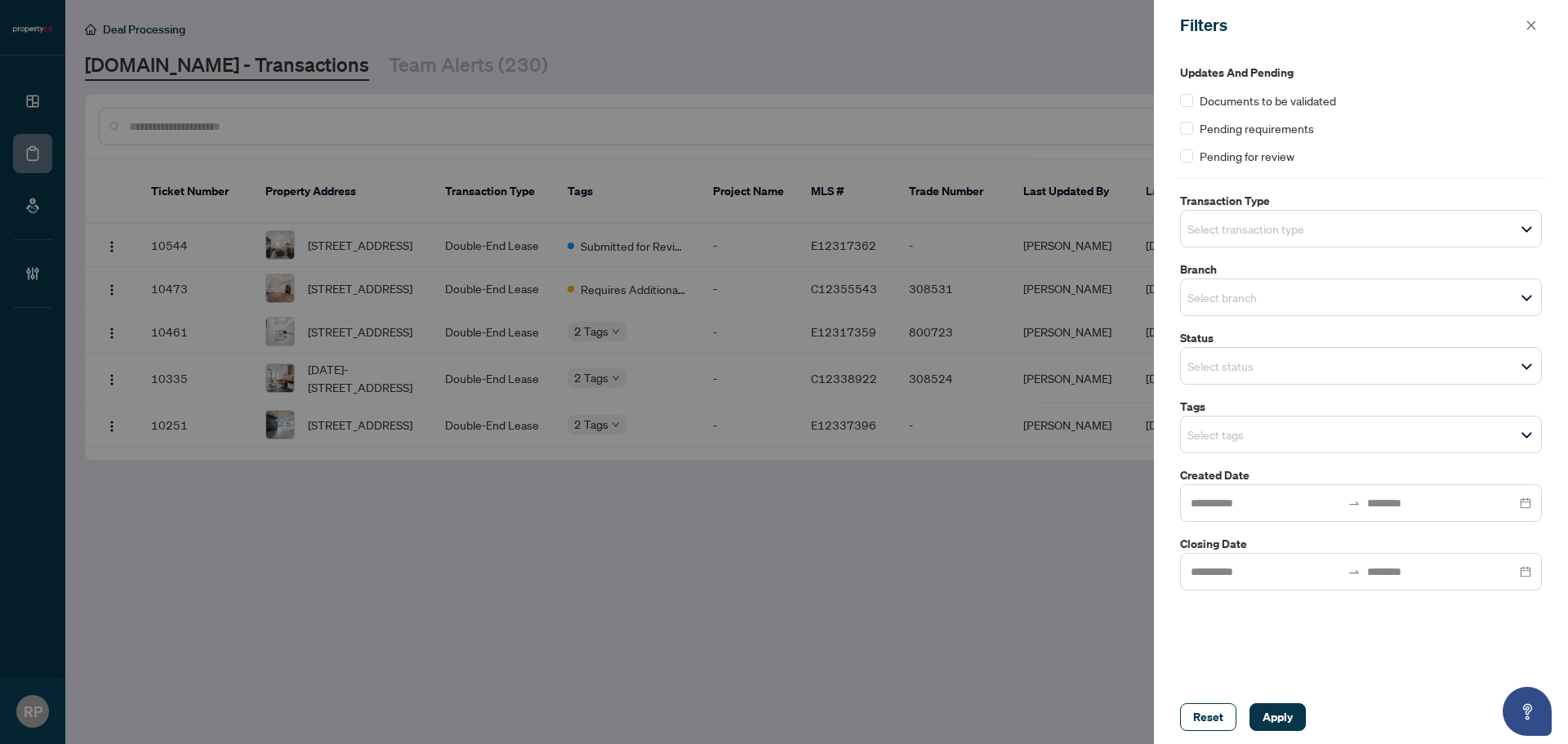
click at [1263, 230] on input "search" at bounding box center [1244, 229] width 115 height 19
click at [1253, 221] on input "search" at bounding box center [1244, 229] width 115 height 19
click at [464, 514] on div at bounding box center [784, 372] width 1568 height 744
click at [434, 63] on div at bounding box center [784, 372] width 1568 height 744
click at [1537, 18] on button "button" at bounding box center [1531, 25] width 21 height 19
